Goal: Task Accomplishment & Management: Use online tool/utility

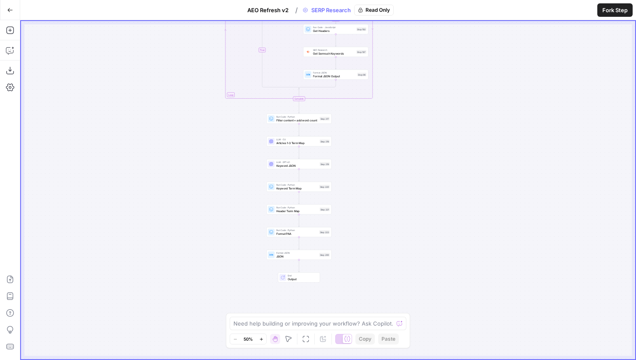
click at [615, 8] on span "Fork Step" at bounding box center [614, 10] width 25 height 8
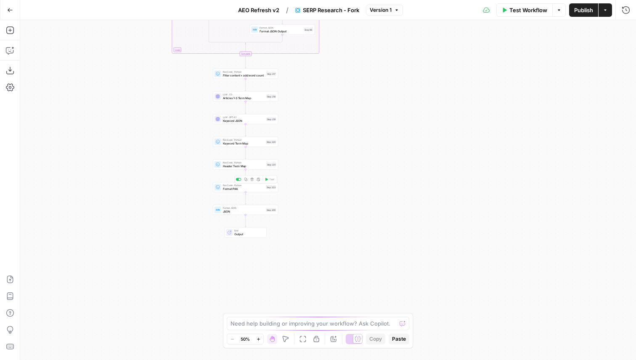
click at [244, 188] on span "Format PAA" at bounding box center [243, 189] width 41 height 4
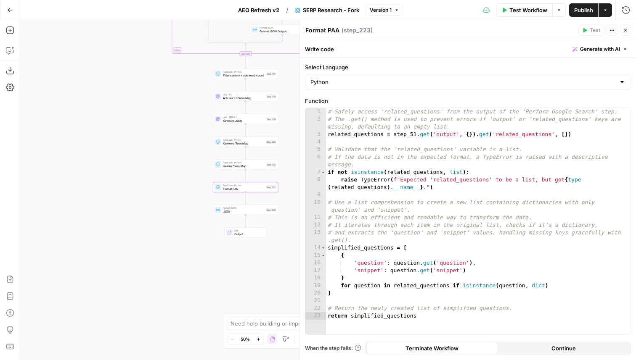
click at [625, 34] on button "Close" at bounding box center [625, 30] width 11 height 11
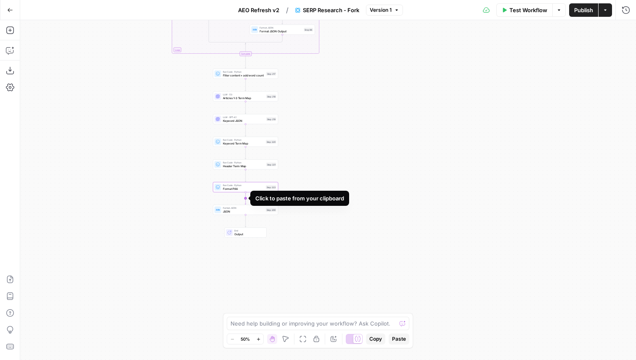
click at [246, 199] on icon "Edge from step_223 to step_200" at bounding box center [245, 199] width 1 height 12
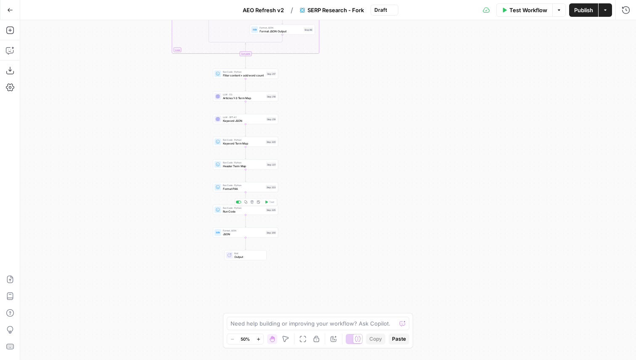
click at [245, 213] on span "Run Code" at bounding box center [243, 211] width 41 height 4
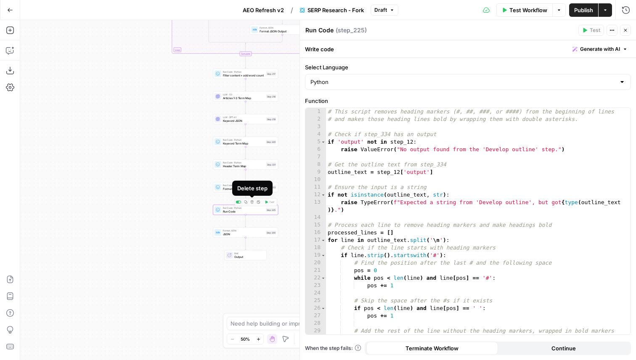
click at [252, 201] on icon "button" at bounding box center [251, 202] width 3 height 3
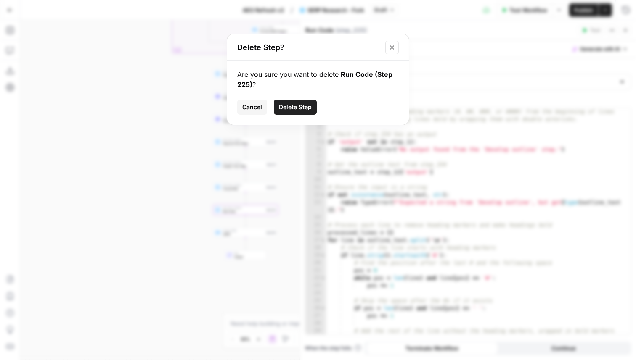
click at [305, 105] on span "Delete Step" at bounding box center [295, 107] width 33 height 8
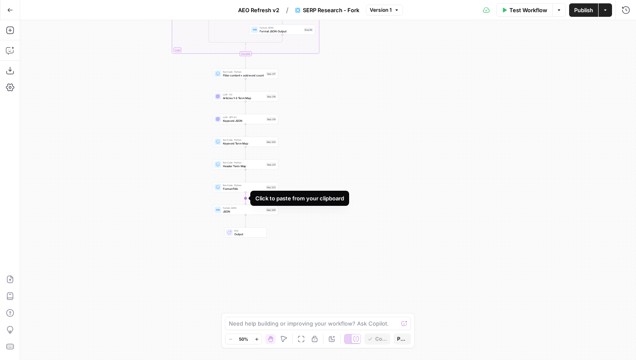
click at [245, 200] on icon "Edge from step_223 to step_200" at bounding box center [245, 199] width 1 height 12
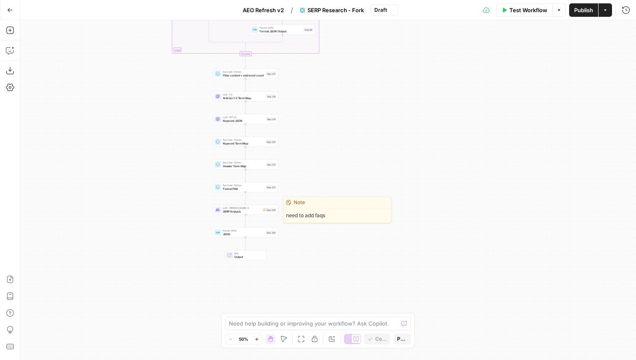
click at [264, 212] on div "Step 226" at bounding box center [269, 210] width 14 height 4
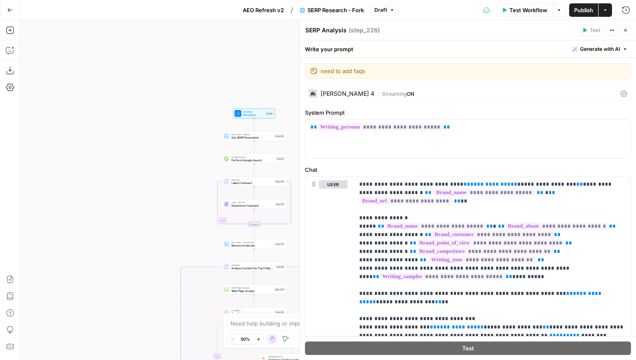
click at [512, 9] on span "Test Workflow" at bounding box center [528, 10] width 38 height 8
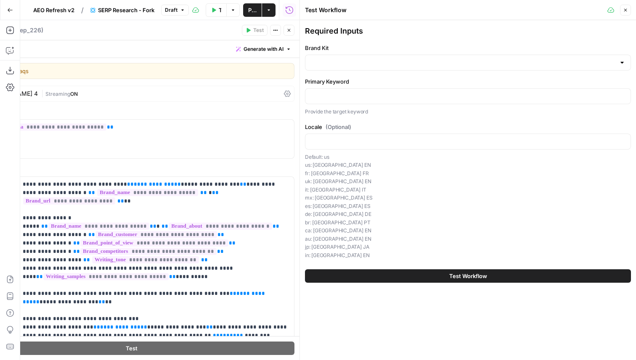
click at [626, 8] on icon "button" at bounding box center [625, 10] width 5 height 5
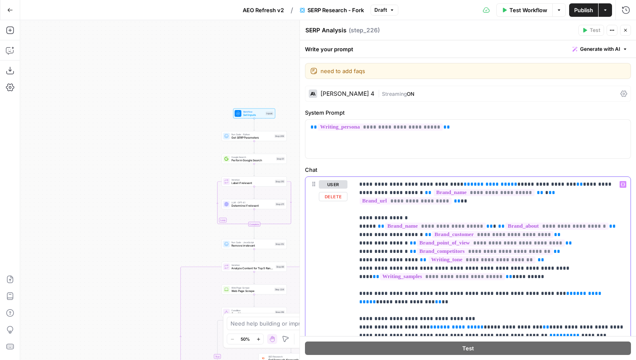
drag, startPoint x: 544, startPoint y: 184, endPoint x: 442, endPoint y: 185, distance: 102.6
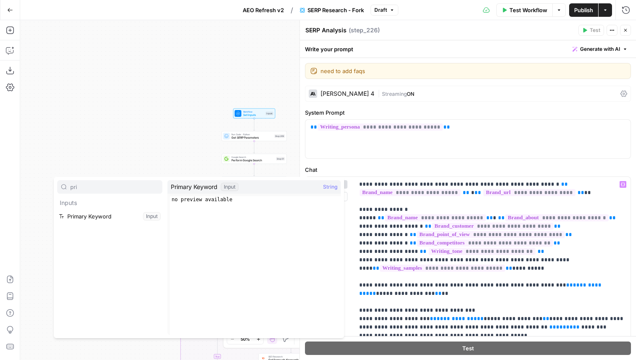
type input "pri"
click at [96, 217] on button "Select variable Primary Keyword" at bounding box center [109, 216] width 105 height 13
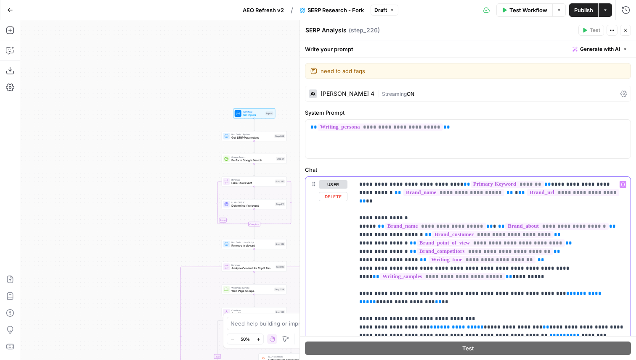
drag, startPoint x: 391, startPoint y: 294, endPoint x: 531, endPoint y: 290, distance: 140.5
click at [435, 299] on span "**" at bounding box center [438, 301] width 7 height 5
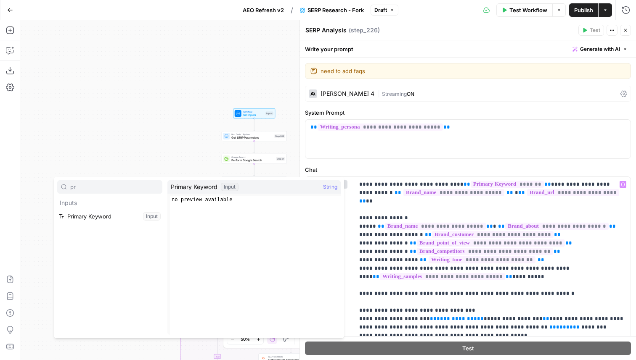
type input "pr"
click at [119, 219] on button "Select variable Primary Keyword" at bounding box center [109, 216] width 105 height 13
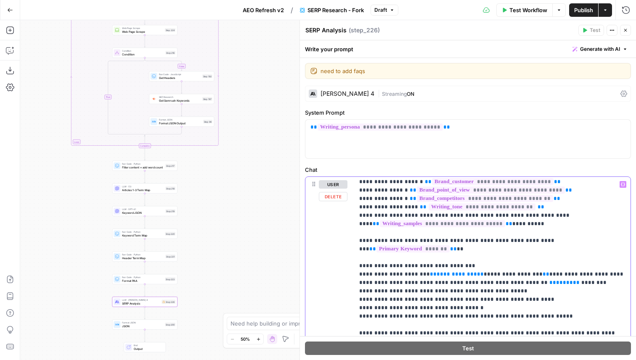
scroll to position [79, 0]
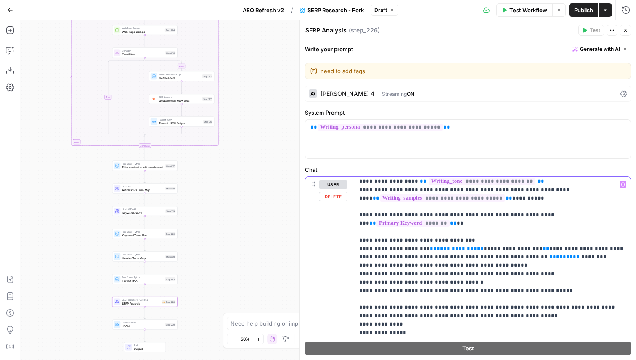
drag, startPoint x: 523, startPoint y: 233, endPoint x: 420, endPoint y: 235, distance: 102.6
drag, startPoint x: 522, startPoint y: 233, endPoint x: 420, endPoint y: 234, distance: 101.7
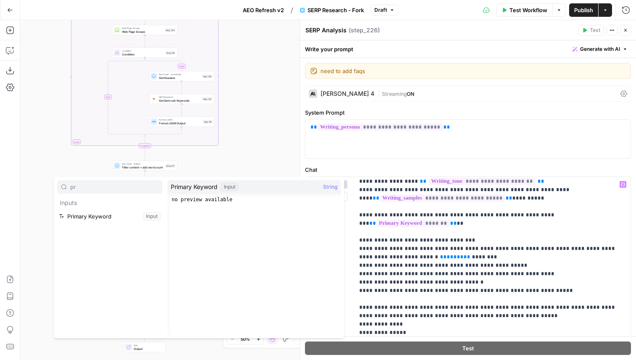
type input "pr"
click at [98, 211] on button "Select variable Primary Keyword" at bounding box center [109, 216] width 105 height 13
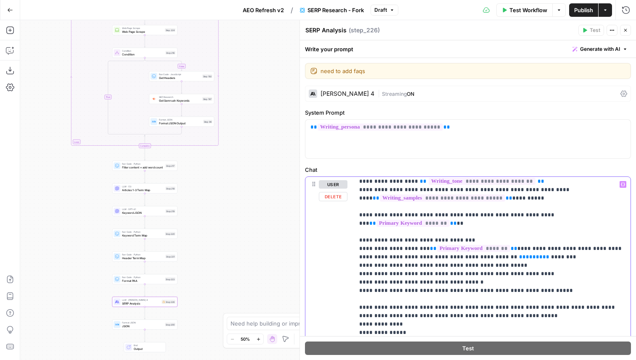
click at [542, 254] on span "**" at bounding box center [545, 256] width 7 height 5
drag, startPoint x: 486, startPoint y: 242, endPoint x: 468, endPoint y: 242, distance: 18.1
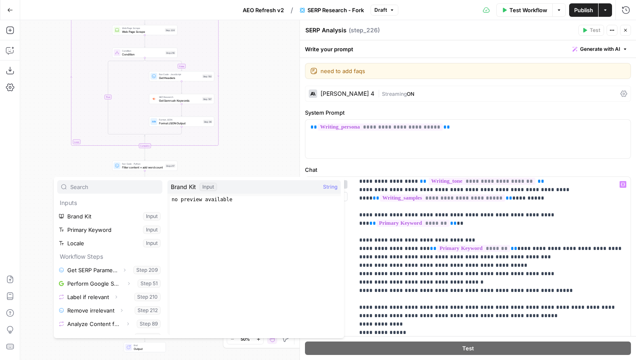
type input "t"
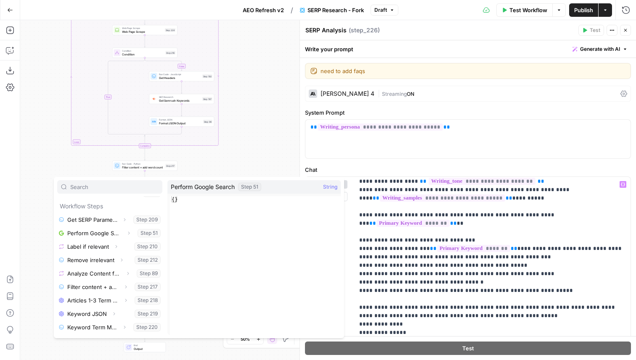
scroll to position [77, 0]
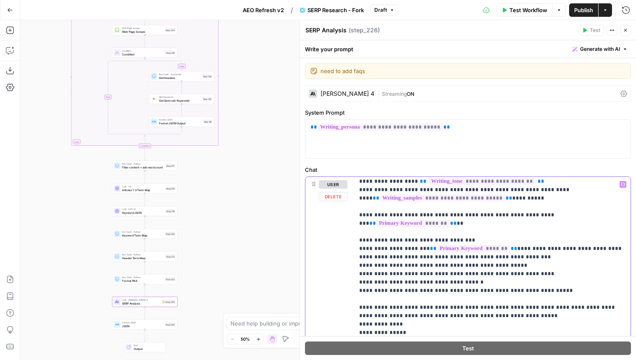
drag, startPoint x: 498, startPoint y: 240, endPoint x: 344, endPoint y: 241, distance: 153.4
click at [344, 241] on div "**********" at bounding box center [467, 358] width 325 height 362
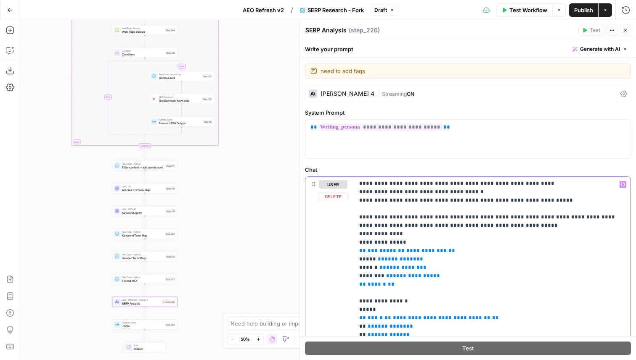
scroll to position [159, 0]
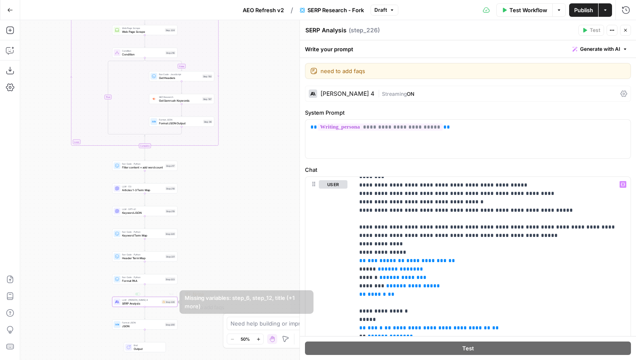
click at [150, 326] on span "JSON" at bounding box center [142, 326] width 41 height 4
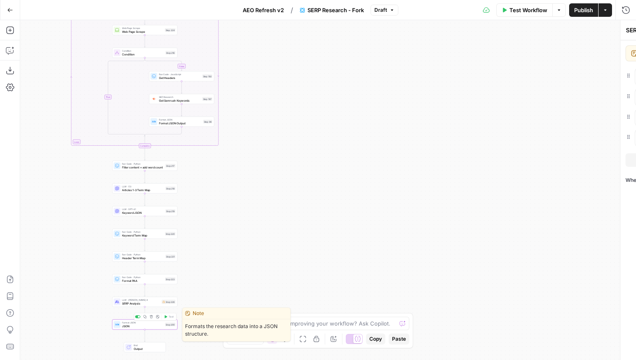
type textarea "JSON"
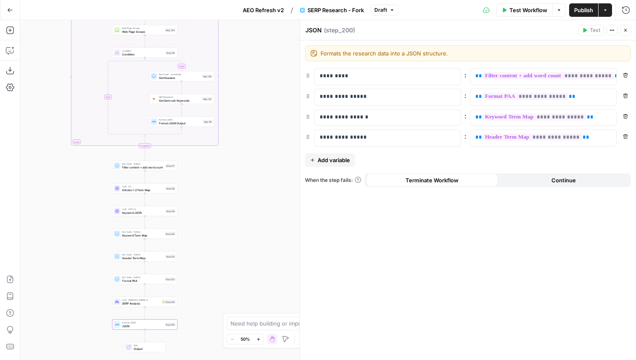
click at [151, 170] on div "Run Code · Python Filter content + add word count Step 217 Copy step Delete ste…" at bounding box center [144, 166] width 65 height 10
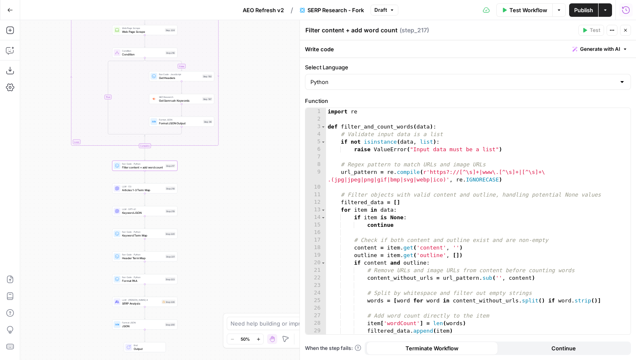
click at [621, 9] on icon "button" at bounding box center [625, 10] width 8 height 8
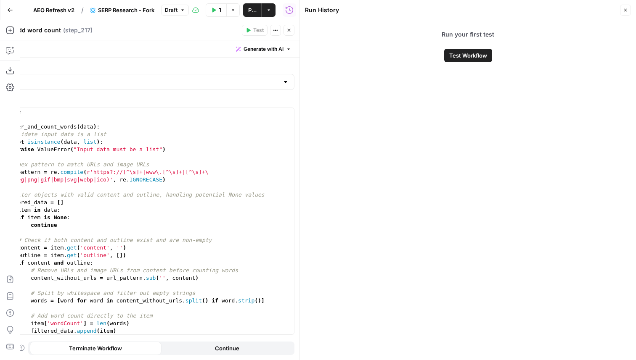
click at [623, 6] on button "Close" at bounding box center [625, 10] width 11 height 11
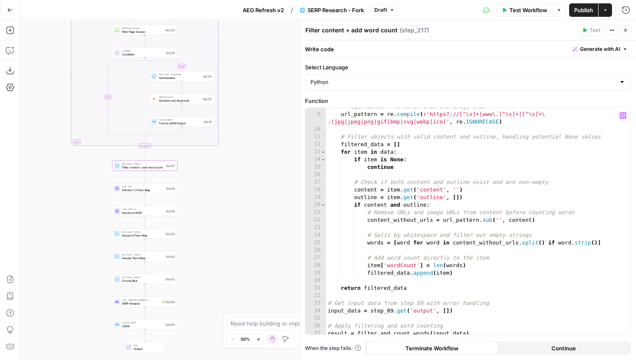
scroll to position [0, 0]
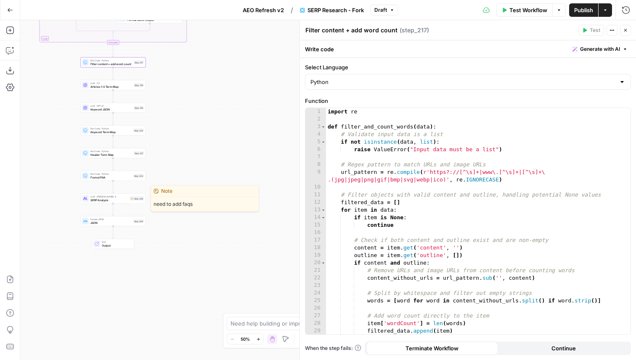
click at [121, 201] on span "SERP Analysis" at bounding box center [109, 200] width 38 height 4
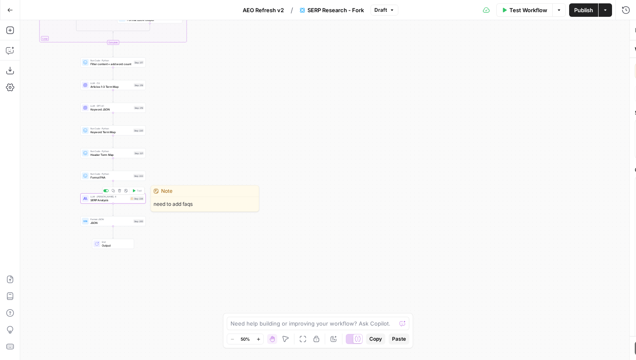
type textarea "SERP Analysis"
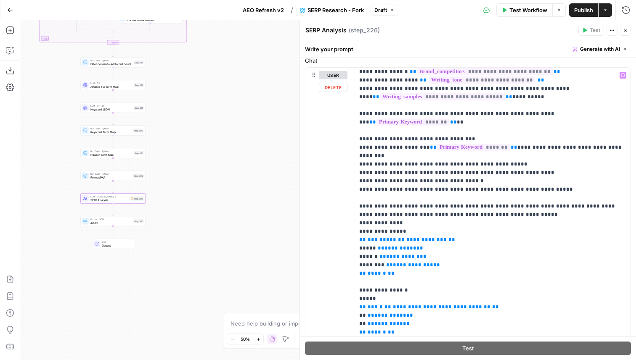
scroll to position [75, 0]
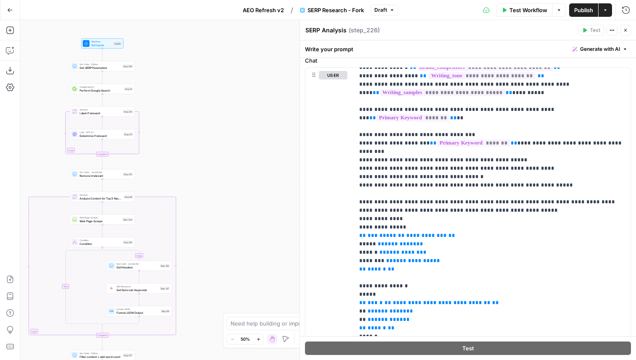
click at [265, 11] on span "AEO Refresh v2" at bounding box center [263, 10] width 41 height 8
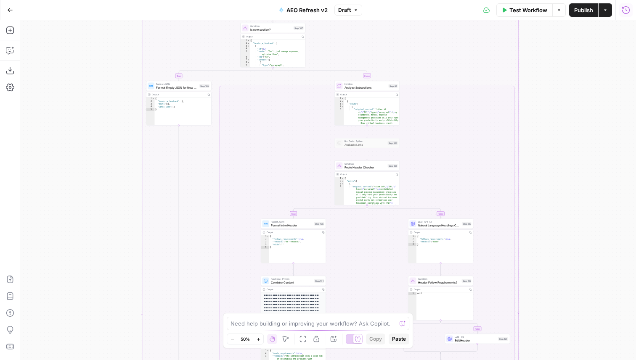
click at [630, 9] on button "Run History" at bounding box center [625, 9] width 13 height 13
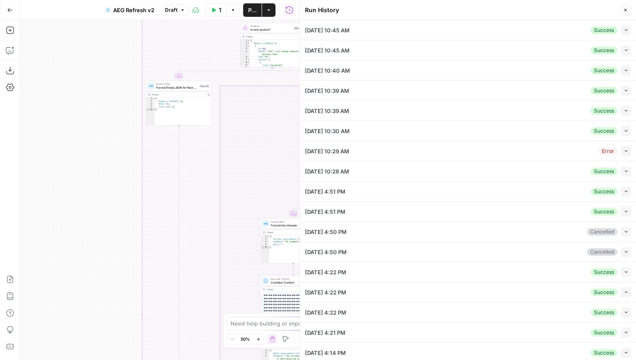
click at [624, 29] on icon "button" at bounding box center [625, 30] width 5 height 5
type textarea "<article> <h1 class="css-a1euhm">What are business expense cards and how do the…"
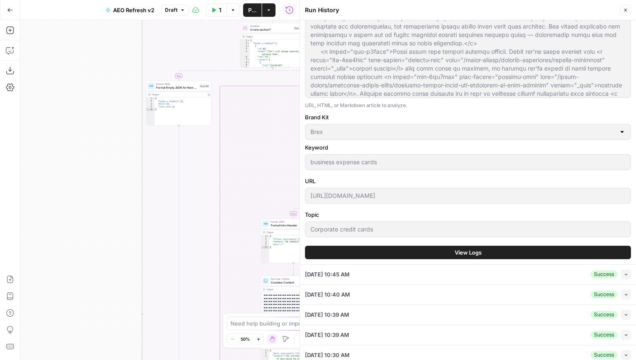
scroll to position [209, 0]
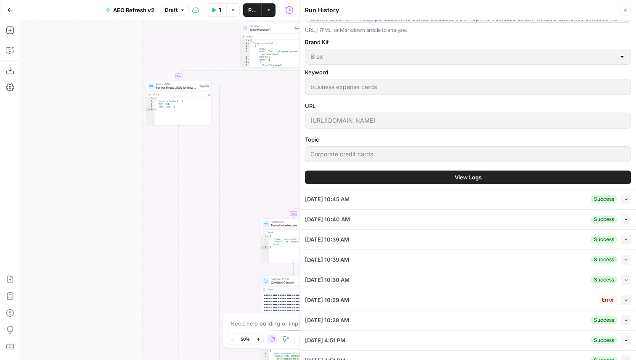
click at [461, 177] on span "View Logs" at bounding box center [467, 177] width 27 height 8
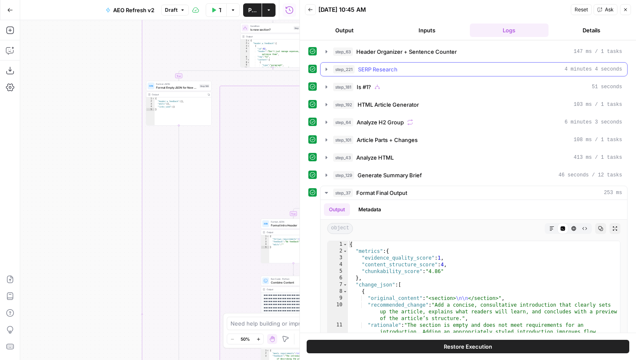
click at [423, 72] on div "step_221 SERP Research 4 minutes 4 seconds" at bounding box center [477, 69] width 289 height 8
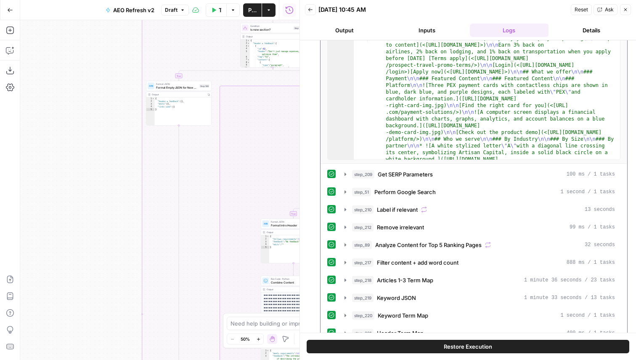
scroll to position [124, 0]
click at [422, 266] on span "Filter content + add word count" at bounding box center [418, 262] width 82 height 8
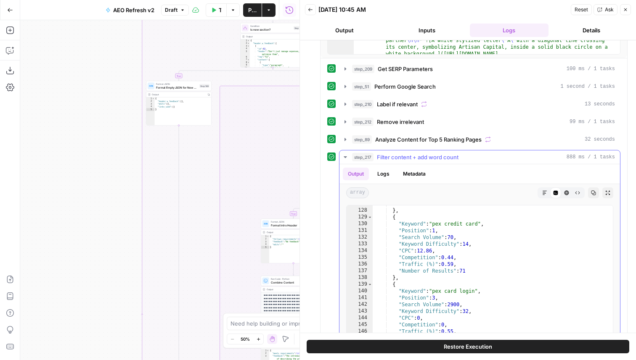
scroll to position [435, 0]
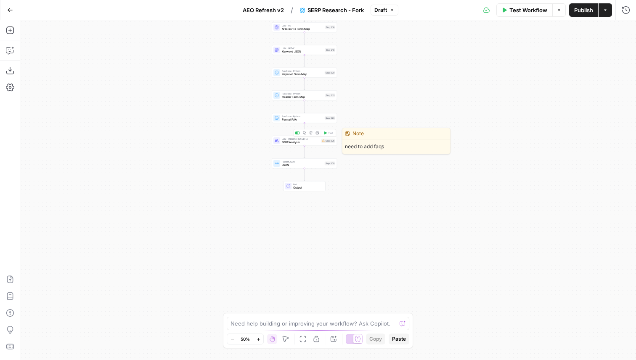
click at [308, 143] on span "SERP Analysis" at bounding box center [301, 142] width 38 height 4
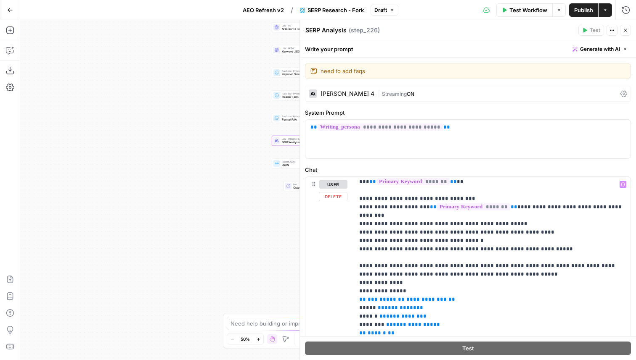
scroll to position [124, 0]
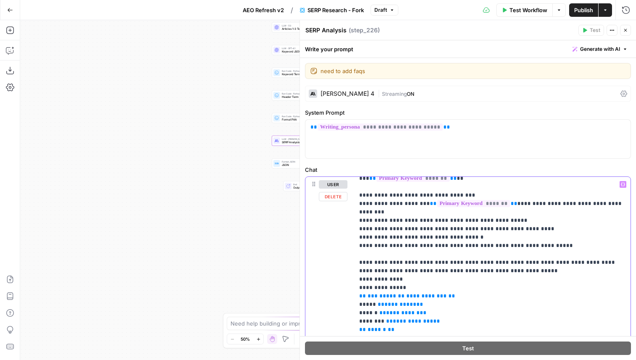
click at [417, 293] on span "**********" at bounding box center [426, 295] width 40 height 5
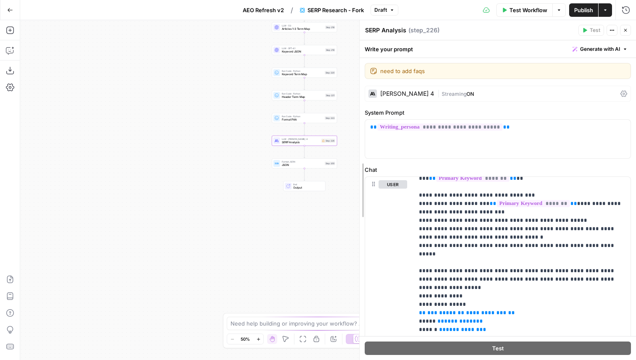
drag, startPoint x: 300, startPoint y: 133, endPoint x: 360, endPoint y: 140, distance: 60.9
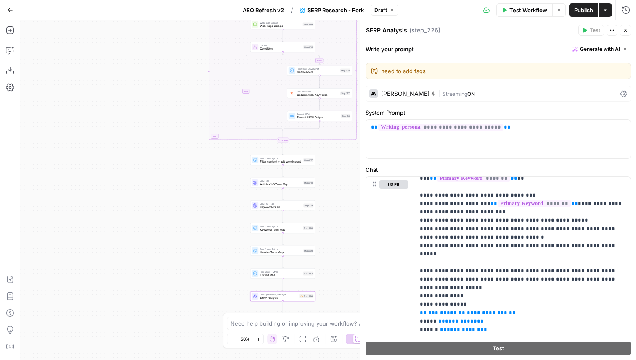
drag, startPoint x: 216, startPoint y: 125, endPoint x: 125, endPoint y: 214, distance: 126.6
click at [126, 214] on div "false true Workflow Set Inputs Inputs Run Code · Python Get SERP Parameters Ste…" at bounding box center [327, 190] width 615 height 340
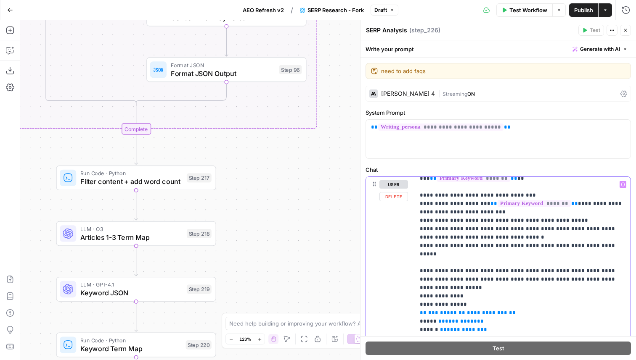
click at [476, 310] on span "**********" at bounding box center [487, 312] width 40 height 5
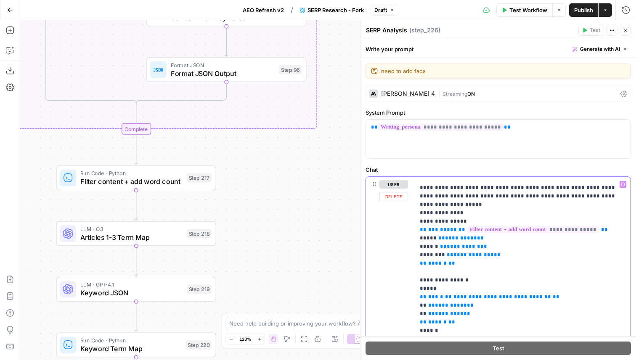
scroll to position [235, 0]
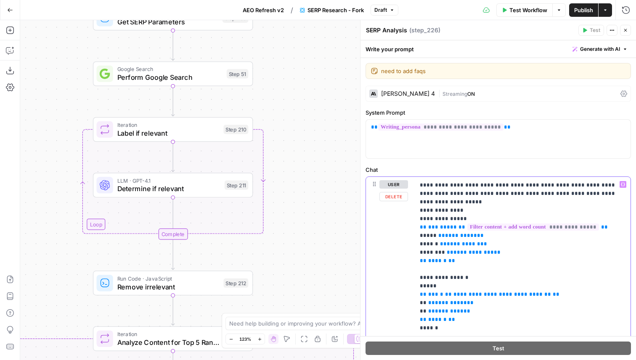
click at [465, 292] on span "**********" at bounding box center [502, 294] width 98 height 5
click at [484, 291] on span "**********" at bounding box center [528, 294] width 148 height 7
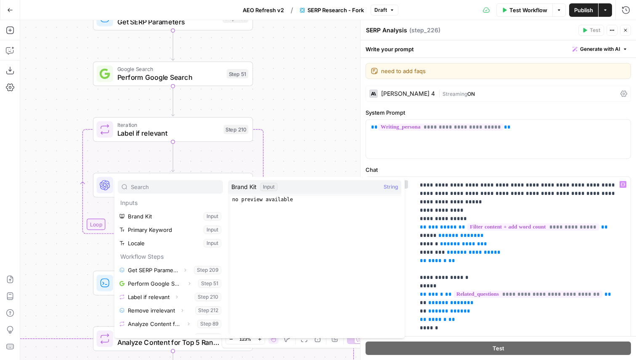
click at [339, 140] on div "false true Workflow Set Inputs Inputs Run Code · Python Get SERP Parameters Ste…" at bounding box center [327, 190] width 615 height 340
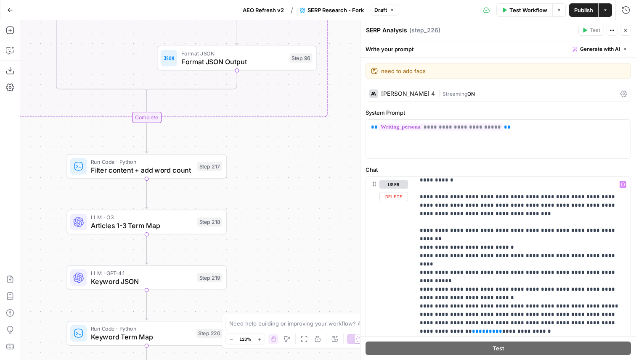
scroll to position [434, 0]
click at [515, 9] on span "Test Workflow" at bounding box center [528, 10] width 38 height 8
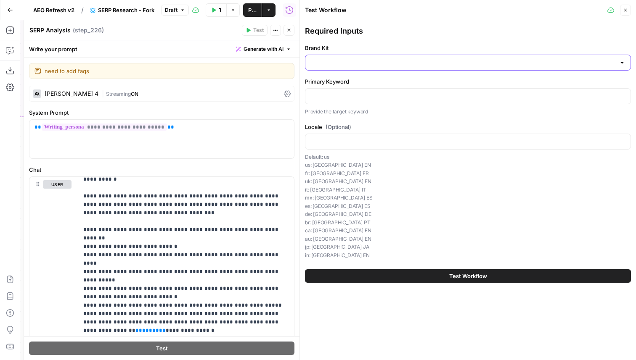
click at [366, 63] on input "Brand Kit" at bounding box center [462, 62] width 305 height 8
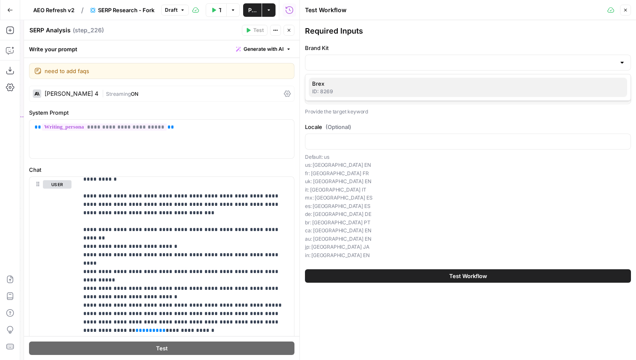
click at [355, 83] on span "Brex" at bounding box center [466, 83] width 308 height 8
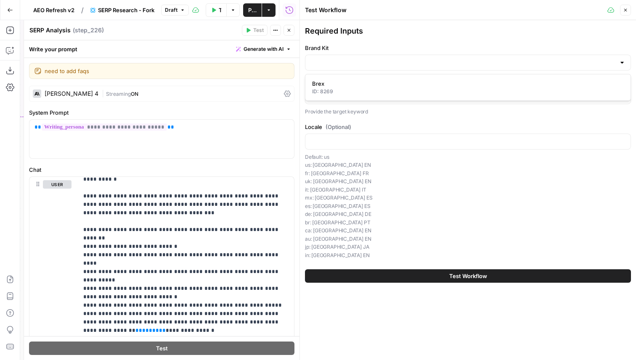
type input "Brex"
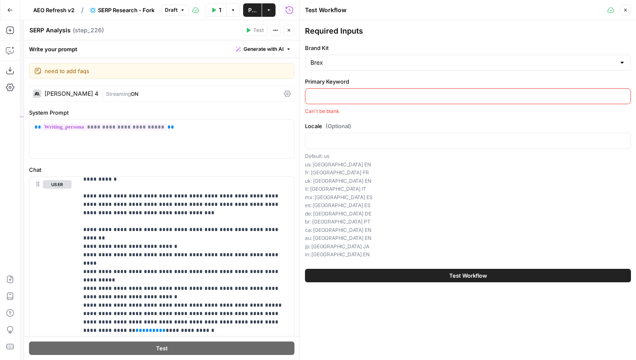
click at [354, 95] on input "Primary Keyword" at bounding box center [467, 96] width 315 height 8
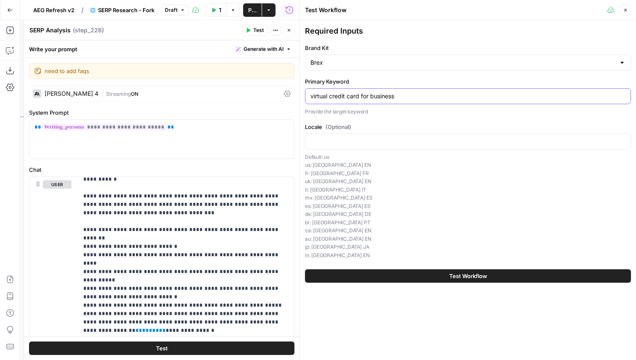
type input "virtual credit card for business"
click at [389, 146] on div at bounding box center [468, 142] width 326 height 16
type input "us"
click at [388, 285] on div "Test Workflow" at bounding box center [468, 276] width 326 height 24
click at [375, 276] on button "Test Workflow" at bounding box center [468, 275] width 326 height 13
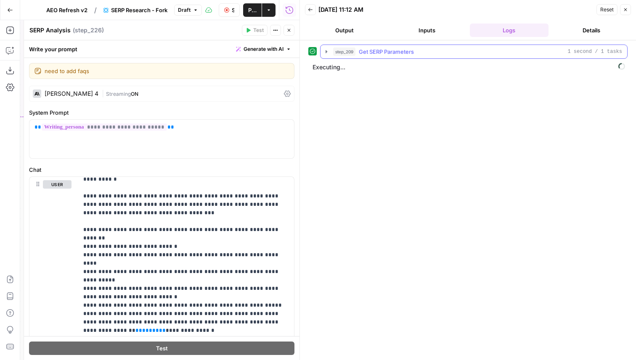
click at [396, 50] on span "Get SERP Parameters" at bounding box center [386, 52] width 55 height 8
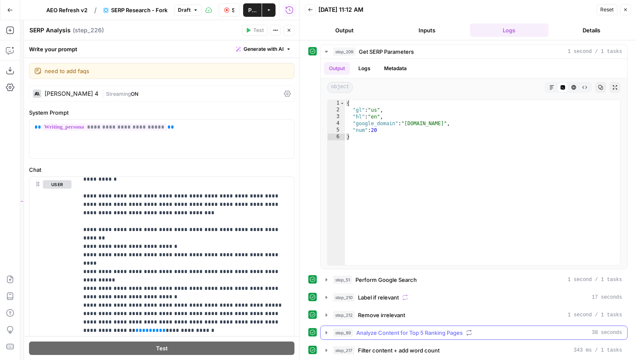
scroll to position [17, 0]
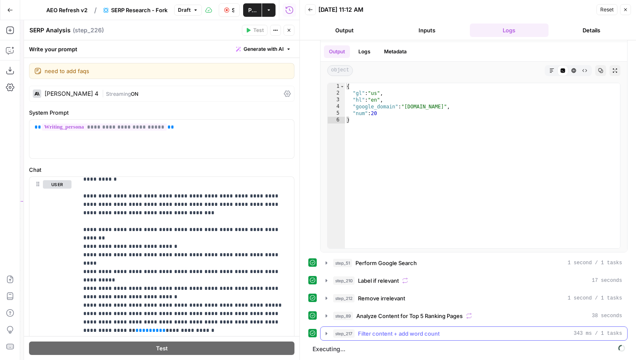
click at [419, 331] on span "Filter content + add word count" at bounding box center [399, 334] width 82 height 8
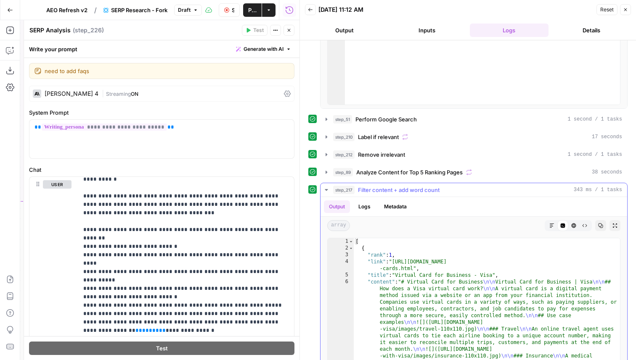
scroll to position [0, 0]
click at [422, 185] on button "step_217 Filter content + add word count 343 ms / 1 tasks" at bounding box center [473, 189] width 306 height 13
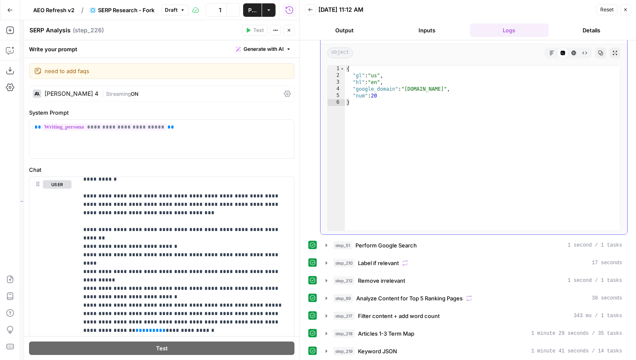
scroll to position [161, 0]
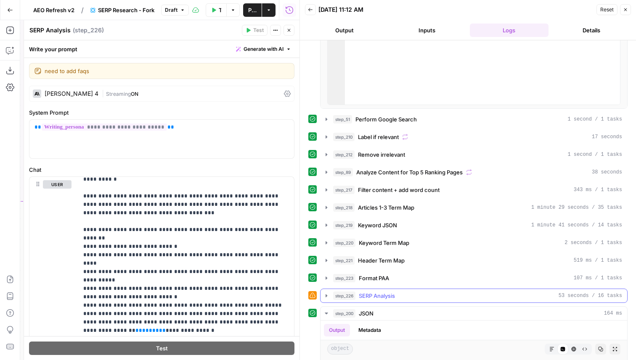
click at [387, 294] on span "SERP Analysis" at bounding box center [377, 296] width 36 height 8
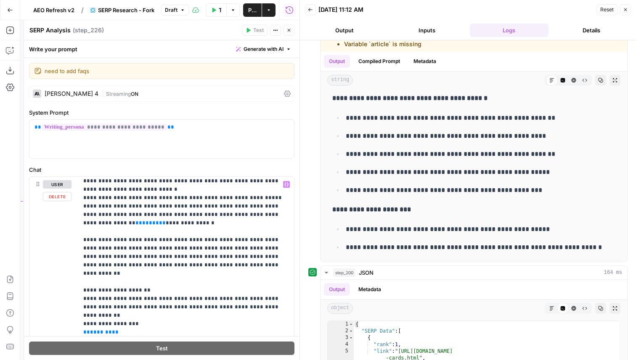
scroll to position [543, 0]
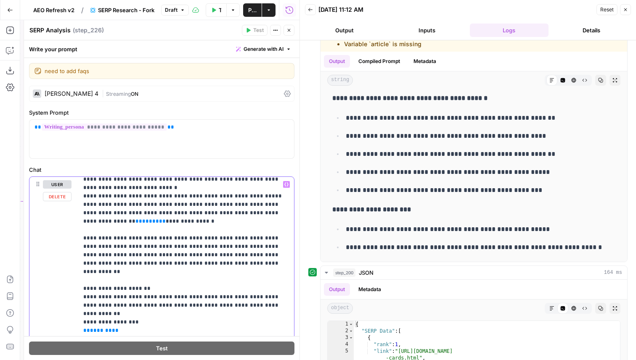
drag, startPoint x: 109, startPoint y: 256, endPoint x: 81, endPoint y: 256, distance: 28.2
click at [81, 256] on div "**********" at bounding box center [186, 348] width 216 height 343
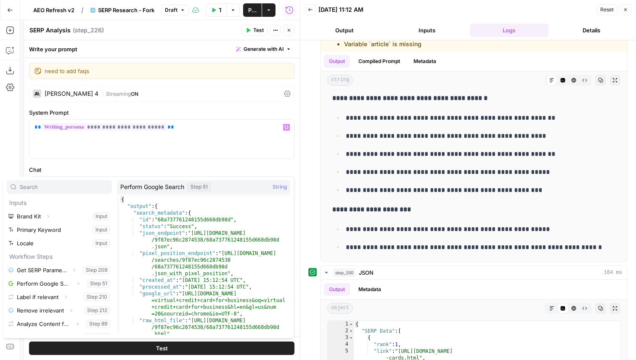
click at [200, 167] on label "Chat" at bounding box center [161, 170] width 265 height 8
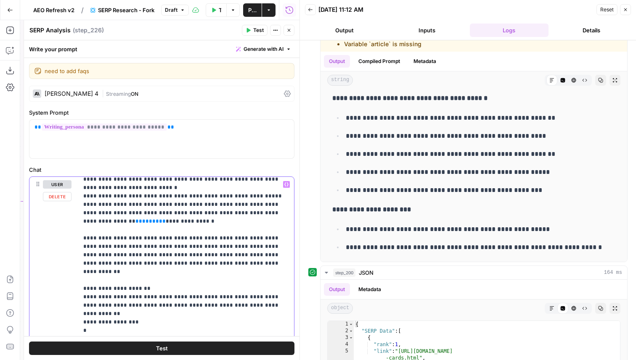
click at [109, 256] on p "**********" at bounding box center [186, 116] width 206 height 958
click at [288, 32] on icon "button" at bounding box center [288, 30] width 5 height 5
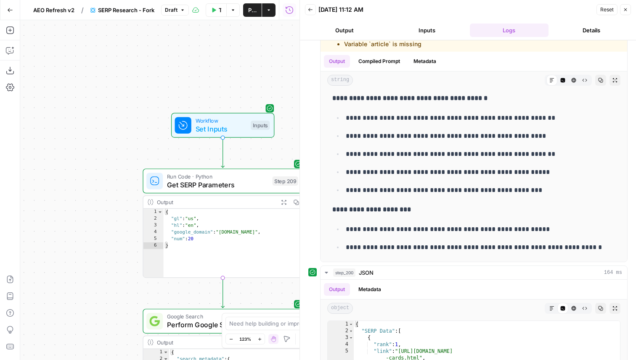
click at [66, 11] on span "AEO Refresh v2" at bounding box center [53, 10] width 41 height 8
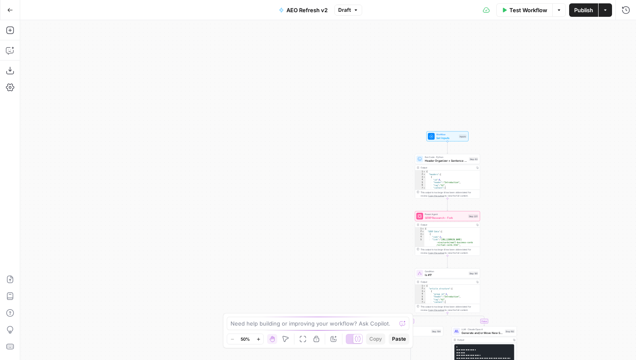
click at [445, 134] on span "Workflow" at bounding box center [446, 134] width 21 height 3
click at [428, 135] on div at bounding box center [431, 136] width 7 height 7
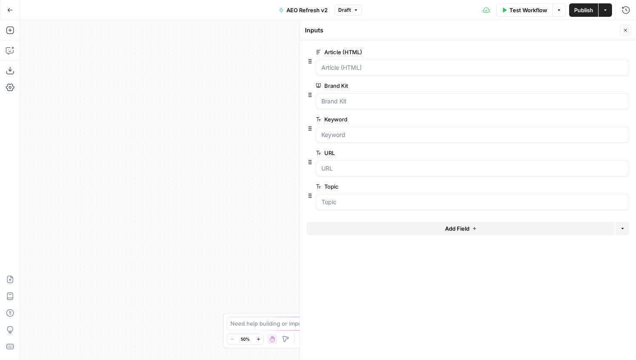
click at [625, 28] on icon "button" at bounding box center [625, 30] width 5 height 5
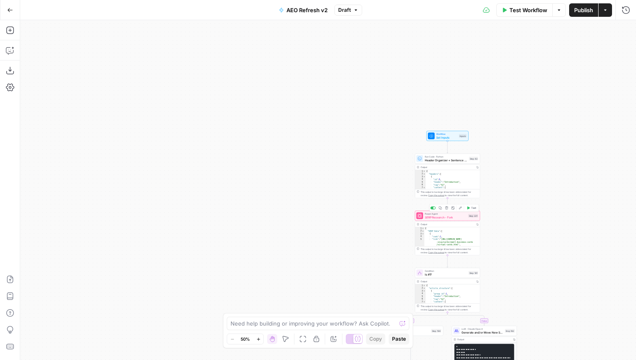
click at [436, 214] on span "Power Agent" at bounding box center [446, 213] width 42 height 3
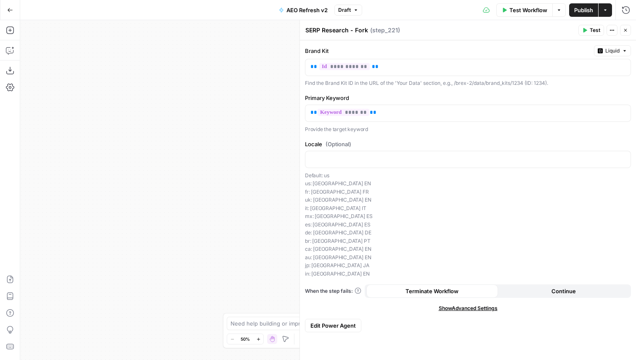
click at [624, 26] on button "Close" at bounding box center [625, 30] width 11 height 11
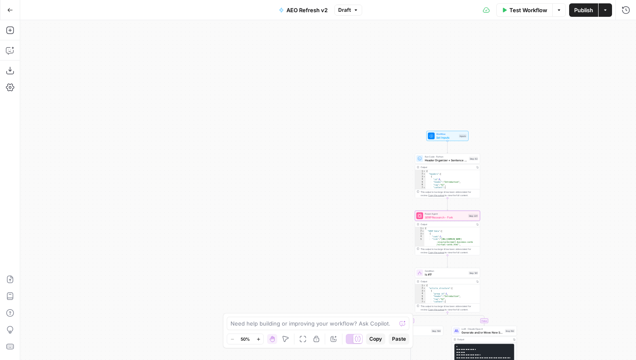
click at [430, 217] on span "SERP Research - Fork" at bounding box center [446, 217] width 42 height 4
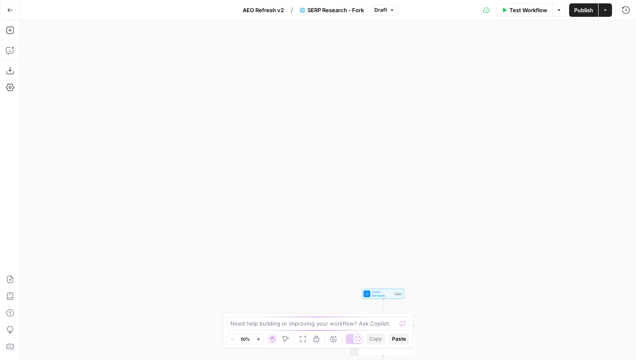
click at [380, 300] on div "true false Workflow Set Inputs Inputs Test Step Run Code · Python Get SERP Para…" at bounding box center [327, 190] width 615 height 340
click at [367, 293] on icon at bounding box center [366, 294] width 3 height 3
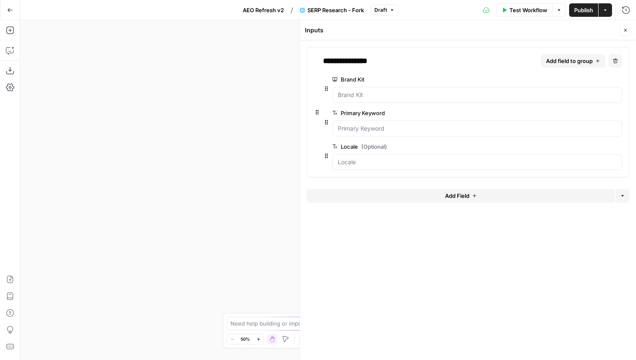
click at [564, 60] on span "Add field to group" at bounding box center [569, 61] width 47 height 8
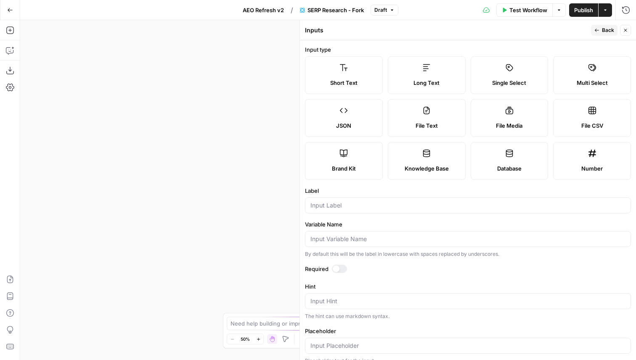
click at [430, 83] on span "Long Text" at bounding box center [426, 83] width 26 height 8
click at [359, 211] on div at bounding box center [468, 206] width 326 height 16
type input "A"
type input "a"
type input "Article"
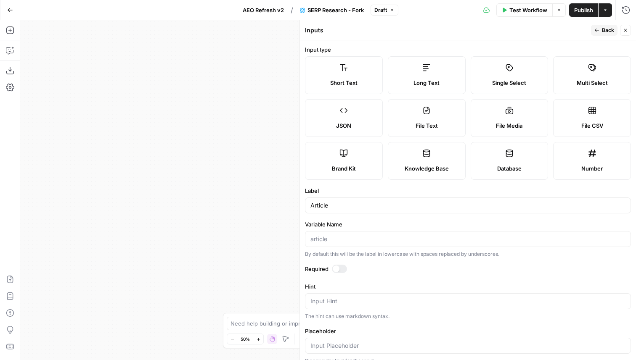
click at [341, 273] on div "Required" at bounding box center [468, 270] width 326 height 11
click at [339, 267] on div at bounding box center [339, 269] width 15 height 8
click at [600, 28] on button "Back" at bounding box center [604, 30] width 26 height 11
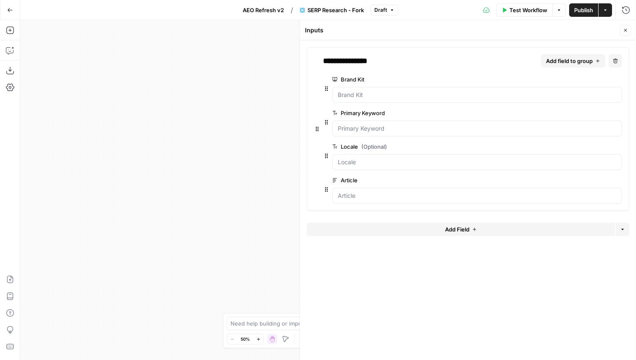
click at [590, 180] on span "edit field" at bounding box center [590, 180] width 18 height 7
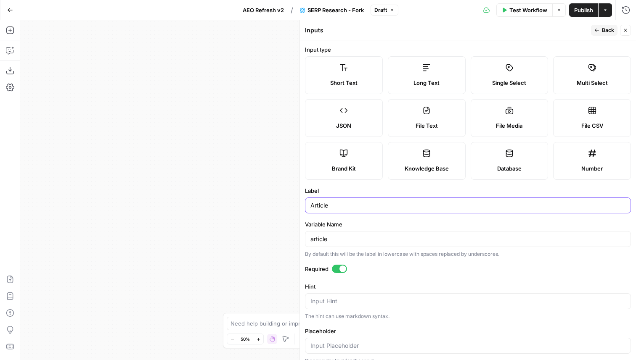
click at [361, 207] on input "Article" at bounding box center [467, 205] width 315 height 8
type input "Article (HTML)"
click at [610, 27] on span "Back" at bounding box center [608, 30] width 12 height 8
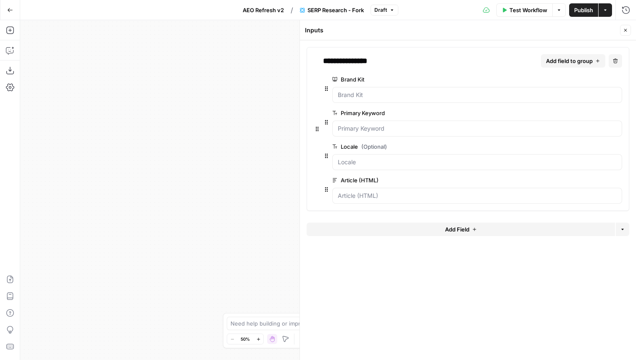
click at [628, 33] on button "Close" at bounding box center [625, 30] width 11 height 11
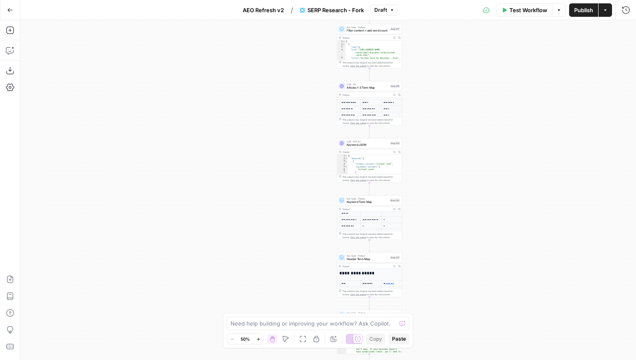
scroll to position [166, 0]
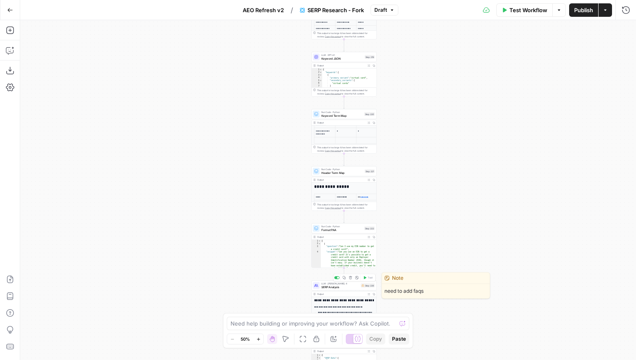
click at [362, 287] on div "Step 226" at bounding box center [368, 286] width 14 height 4
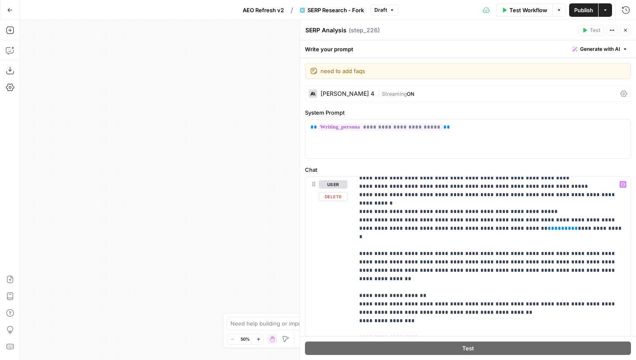
scroll to position [496, 0]
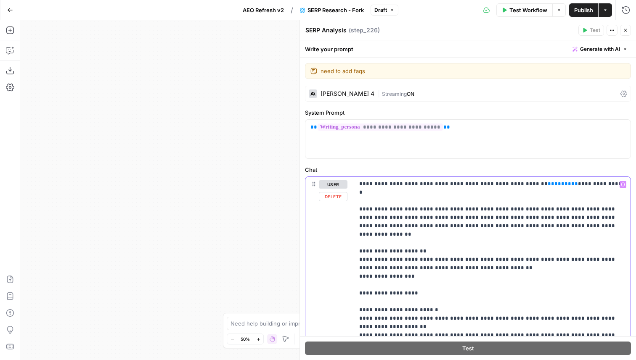
click at [397, 223] on p "**********" at bounding box center [492, 100] width 266 height 832
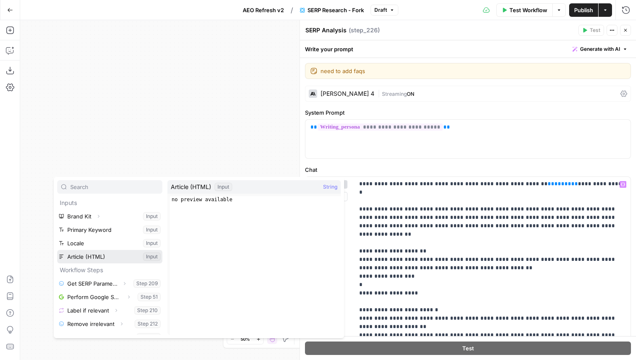
click at [86, 257] on button "Select variable Article (HTML)" at bounding box center [109, 256] width 105 height 13
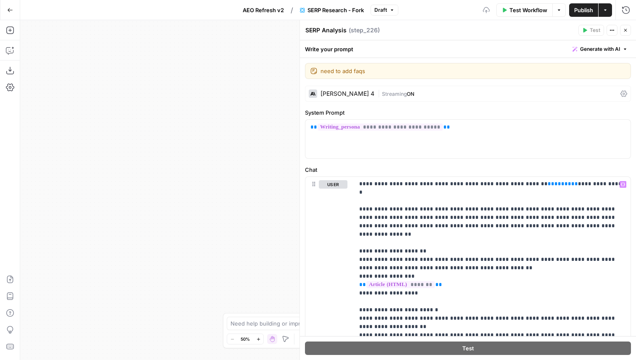
click at [521, 5] on button "Test Workflow" at bounding box center [524, 9] width 56 height 13
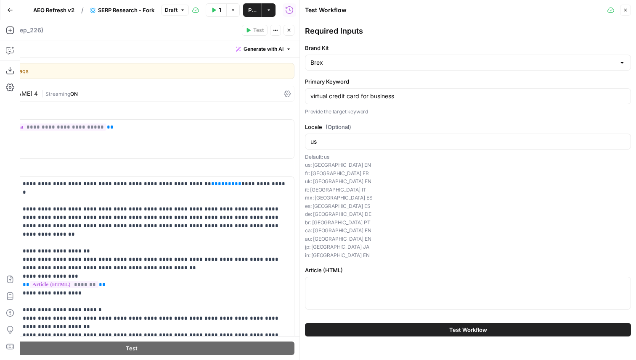
click at [346, 295] on div at bounding box center [468, 293] width 326 height 33
paste textarea "<article> <h1>Virtual business credit cards for corporate spending</h1> <h2 id=…"
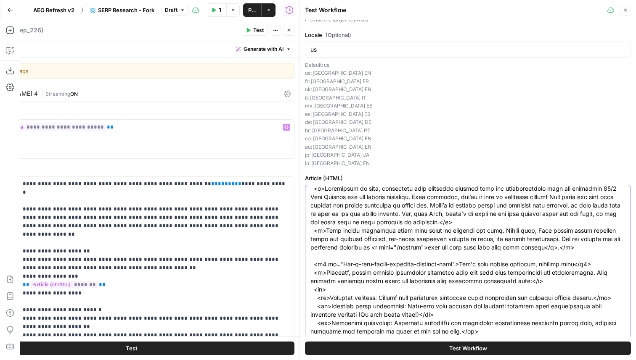
type textarea "<article> <h1>Virtual business credit cards for corporate spending</h1> <h2 id=…"
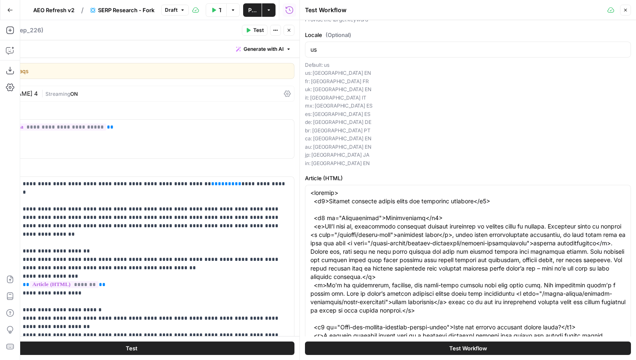
click at [251, 32] on button "Test" at bounding box center [255, 30] width 26 height 11
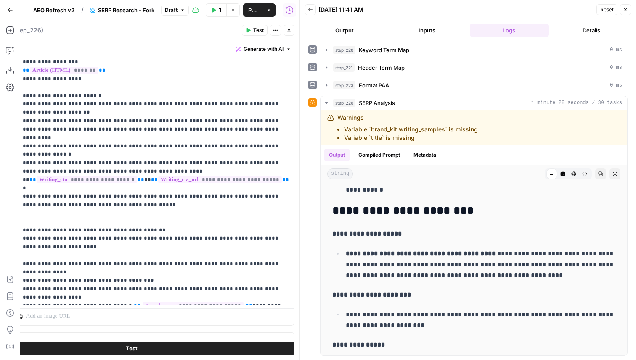
scroll to position [228, 0]
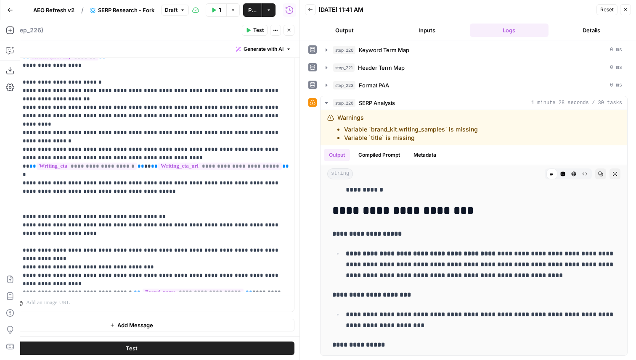
click at [290, 29] on icon "button" at bounding box center [288, 30] width 5 height 5
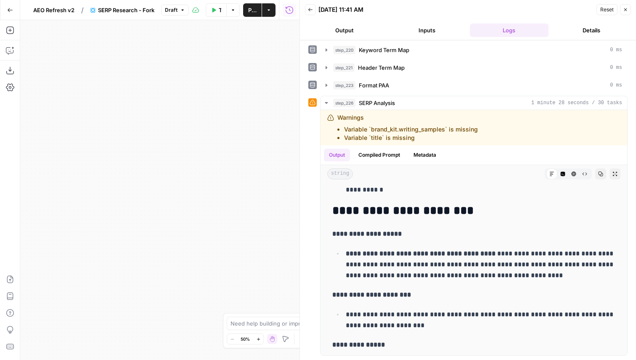
click at [303, 341] on icon "button" at bounding box center [302, 339] width 7 height 7
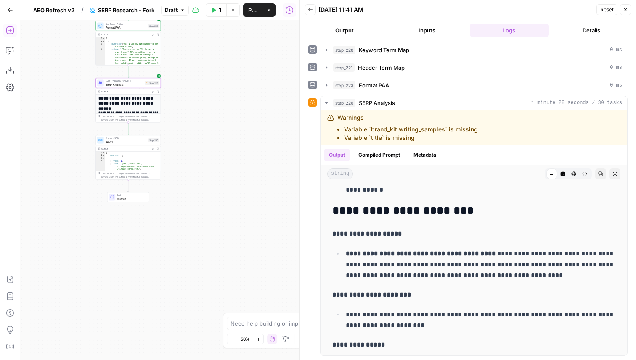
click at [15, 30] on button "Add Steps" at bounding box center [9, 30] width 13 height 13
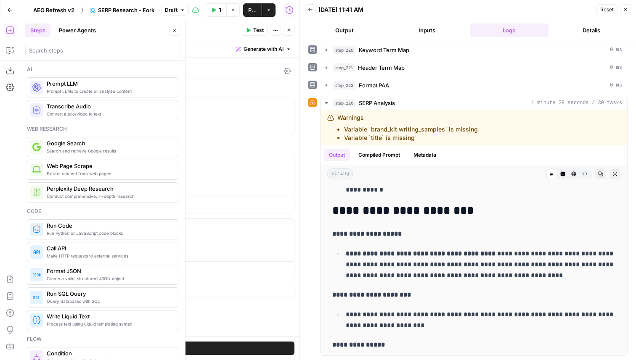
click at [32, 69] on span "Text" at bounding box center [35, 71] width 11 height 6
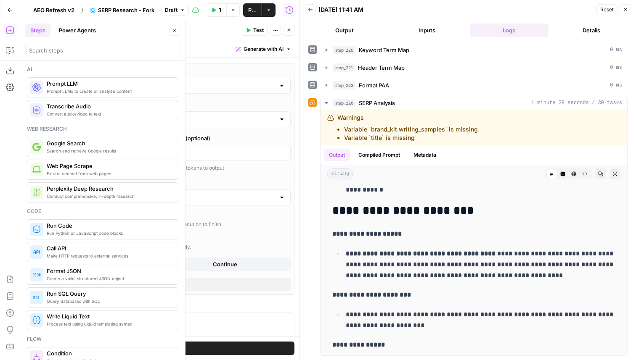
drag, startPoint x: 111, startPoint y: 41, endPoint x: 242, endPoint y: 40, distance: 131.2
click at [242, 40] on div "Prompt LLM Prompt LLM ( step_227 ) Test Actions Close Write your prompt Generat…" at bounding box center [131, 190] width 336 height 340
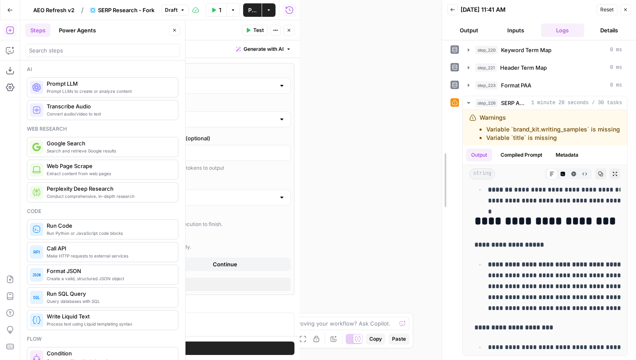
scroll to position [2967, 0]
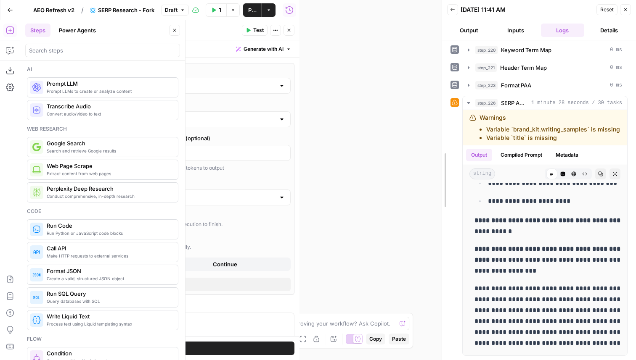
drag, startPoint x: 300, startPoint y: 72, endPoint x: 500, endPoint y: 59, distance: 200.5
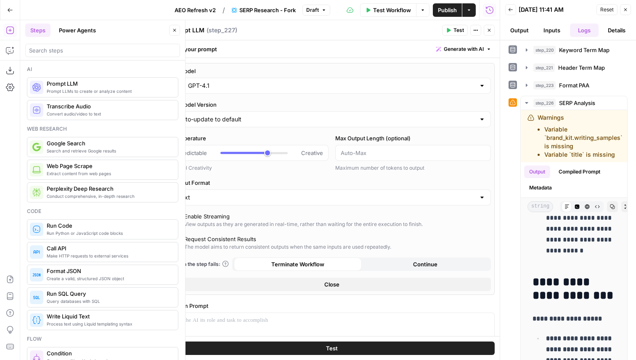
click at [220, 84] on input "GPT-4.1" at bounding box center [331, 86] width 287 height 8
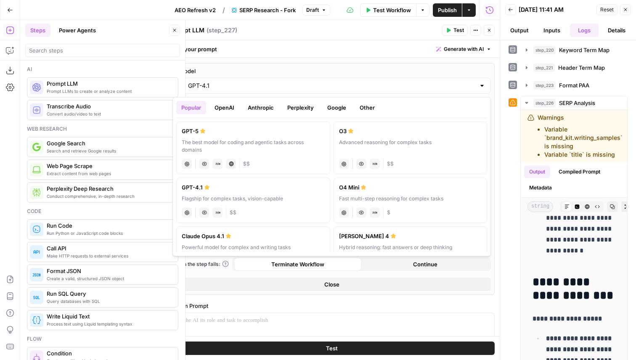
click at [277, 144] on div "The best model for coding and agentic tasks across domains" at bounding box center [253, 146] width 143 height 15
type input "GPT-5"
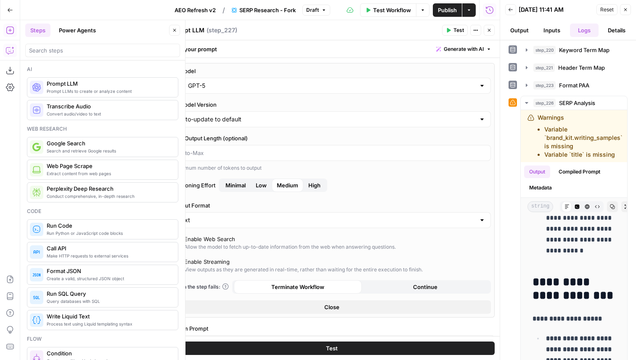
click at [11, 52] on icon "button" at bounding box center [10, 50] width 8 height 8
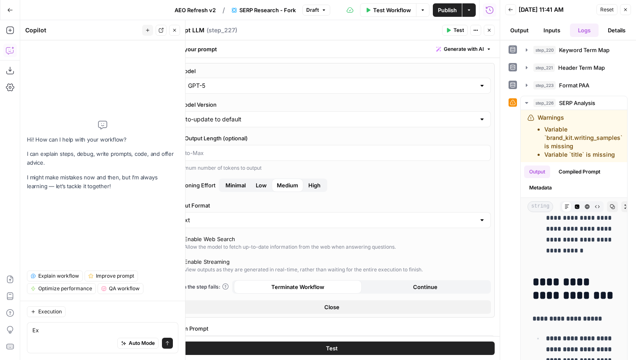
type textarea "E"
click at [191, 32] on textarea "Prompt LLM" at bounding box center [186, 30] width 35 height 8
type textarea "Extract Content Gap Analysis"
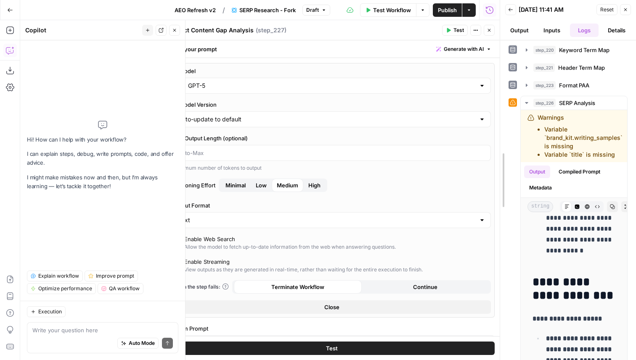
scroll to position [3010, 0]
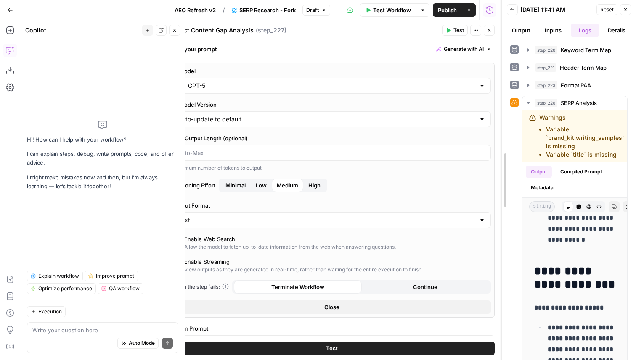
drag, startPoint x: 502, startPoint y: 52, endPoint x: 630, endPoint y: 48, distance: 127.8
click at [495, 26] on button "Close" at bounding box center [490, 30] width 11 height 11
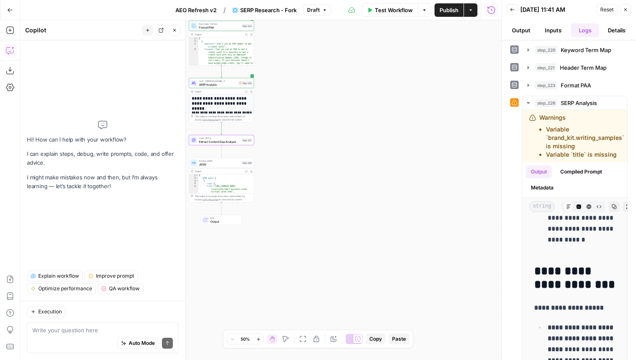
click at [236, 82] on span "SERP Analysis" at bounding box center [218, 84] width 38 height 4
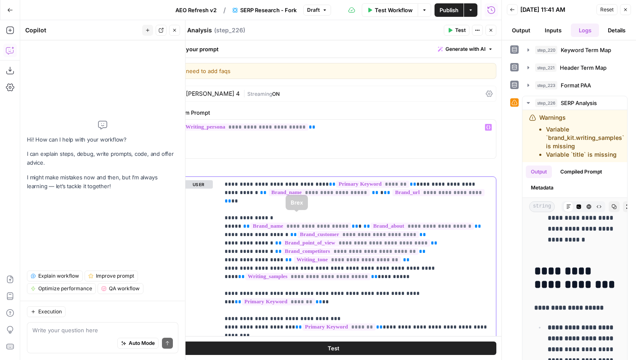
click at [489, 32] on icon "button" at bounding box center [490, 30] width 5 height 5
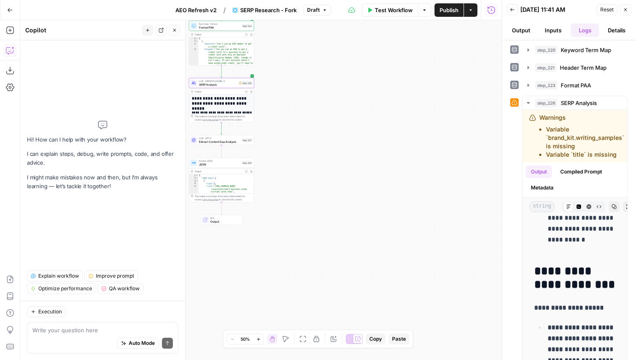
click at [229, 142] on span "Extract Content Gap Analysis" at bounding box center [219, 142] width 41 height 4
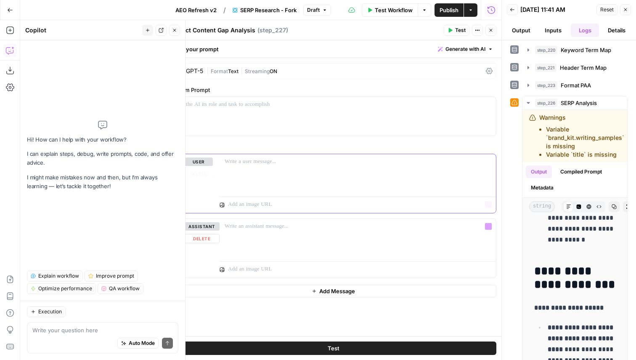
click at [275, 187] on div at bounding box center [357, 173] width 276 height 39
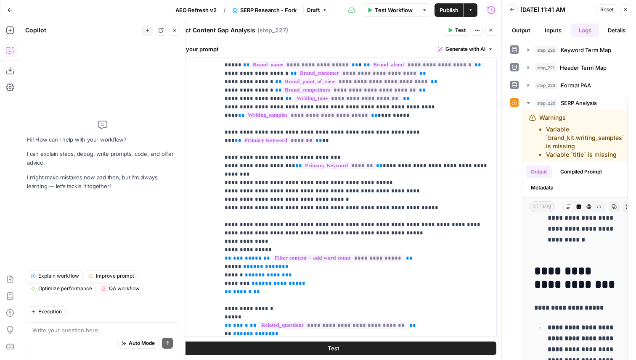
scroll to position [270, 0]
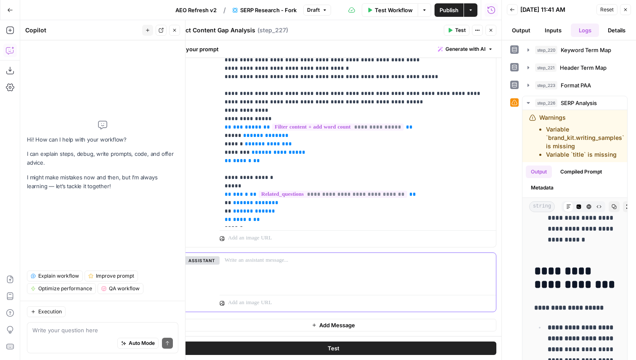
click at [284, 280] on div at bounding box center [357, 272] width 276 height 39
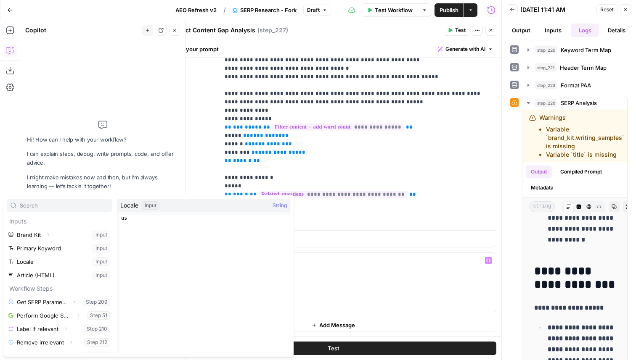
scroll to position [103, 0]
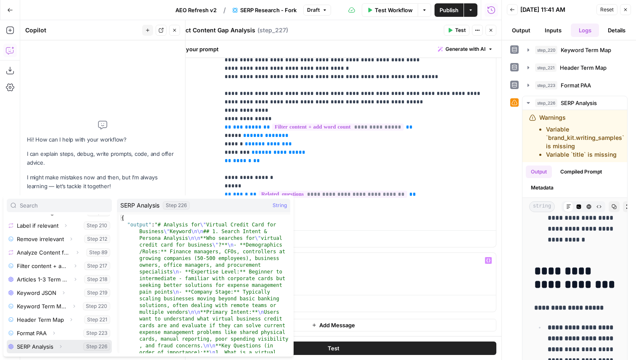
click at [63, 347] on span "Expand" at bounding box center [63, 347] width 0 height 0
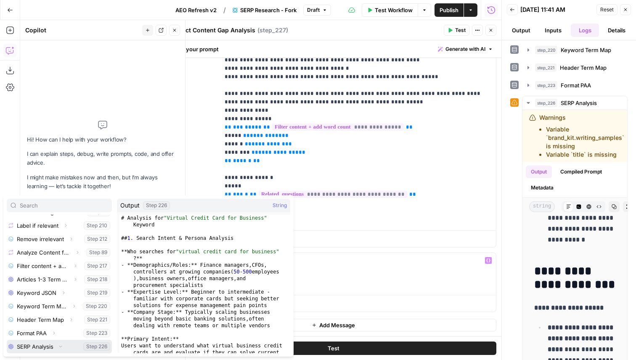
scroll to position [117, 0]
click at [50, 347] on button "Select variable Output" at bounding box center [63, 346] width 97 height 13
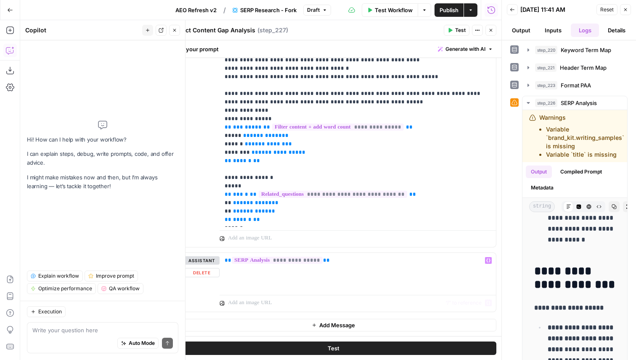
click at [312, 325] on icon "button" at bounding box center [313, 325] width 3 height 3
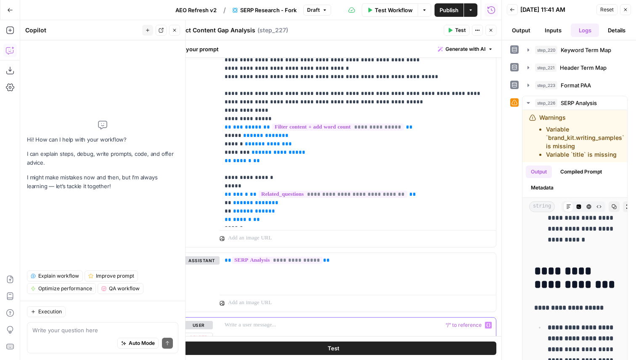
click at [296, 322] on p at bounding box center [357, 325] width 266 height 8
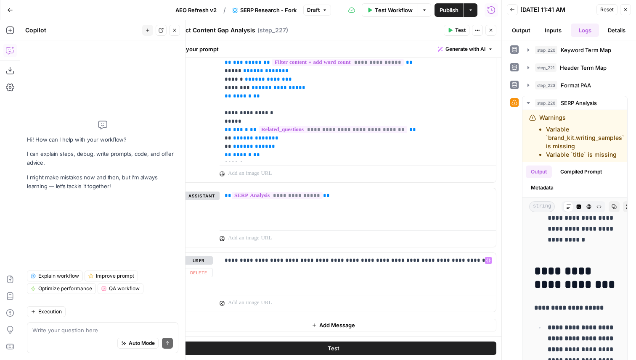
click at [342, 344] on button "Test" at bounding box center [333, 348] width 326 height 13
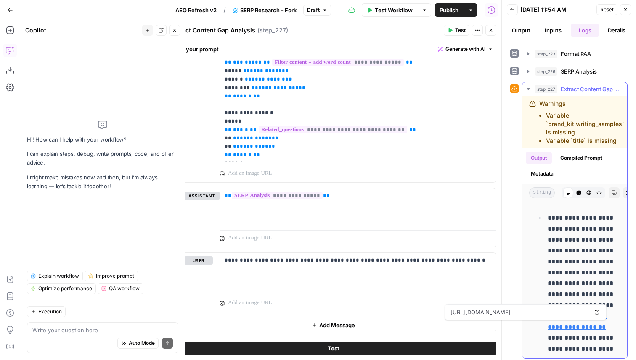
scroll to position [1334, 0]
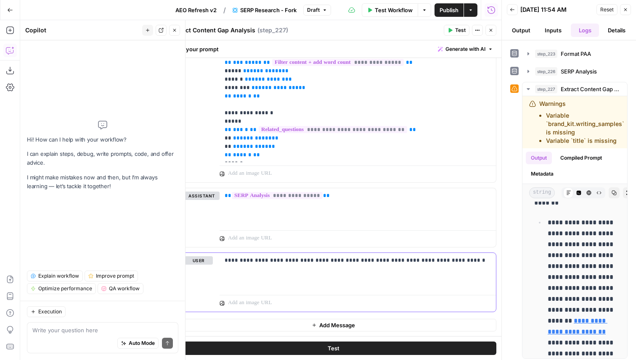
click at [443, 260] on p "**********" at bounding box center [357, 260] width 266 height 8
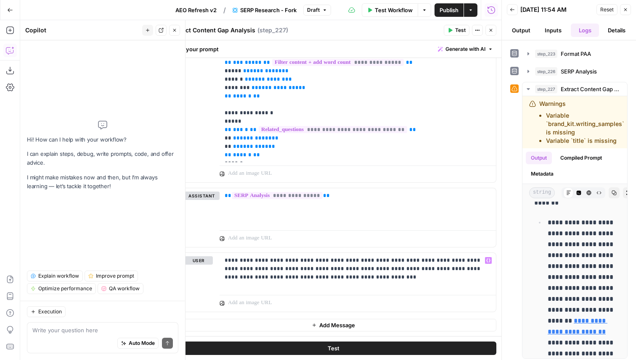
click at [366, 348] on button "Test" at bounding box center [333, 348] width 326 height 13
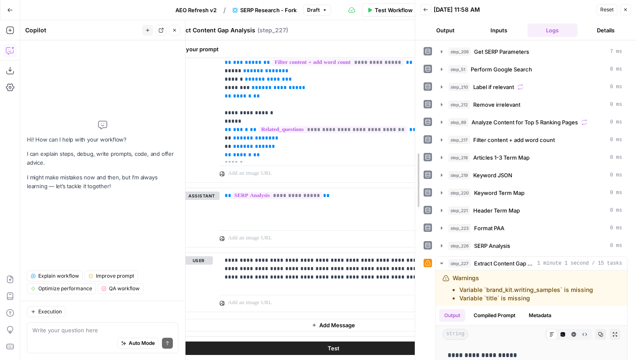
drag, startPoint x: 503, startPoint y: 236, endPoint x: 405, endPoint y: 224, distance: 98.7
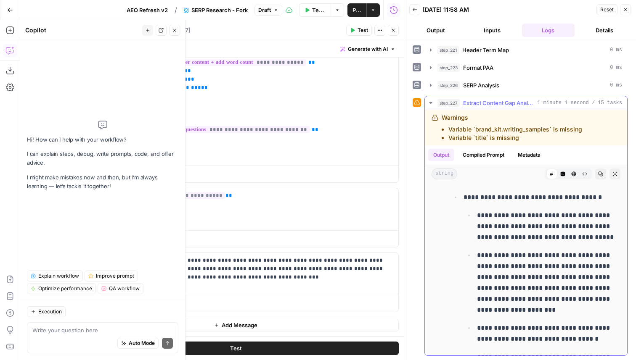
scroll to position [0, 0]
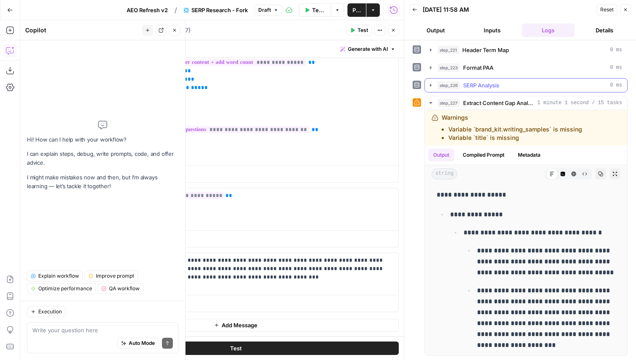
click at [496, 82] on span "SERP Analysis" at bounding box center [481, 85] width 36 height 8
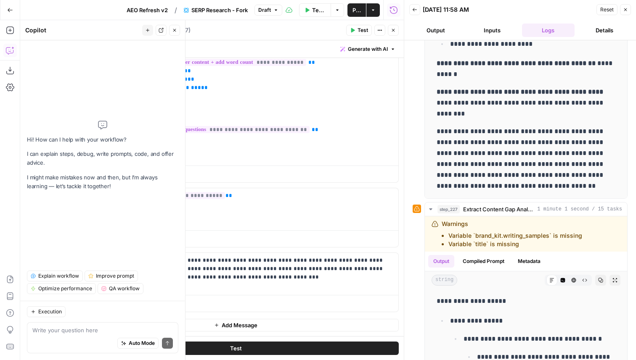
scroll to position [371, 0]
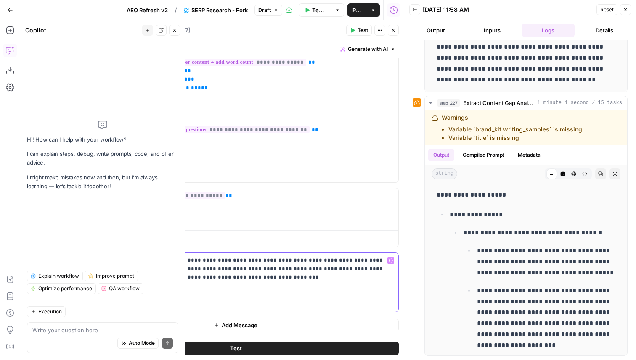
click at [297, 269] on p "**********" at bounding box center [260, 268] width 266 height 25
click at [564, 179] on div "string Markdown Code Editor HTML Viewer Raw Output Copy Expand Output" at bounding box center [526, 174] width 202 height 18
click at [563, 173] on icon "button" at bounding box center [562, 174] width 5 height 5
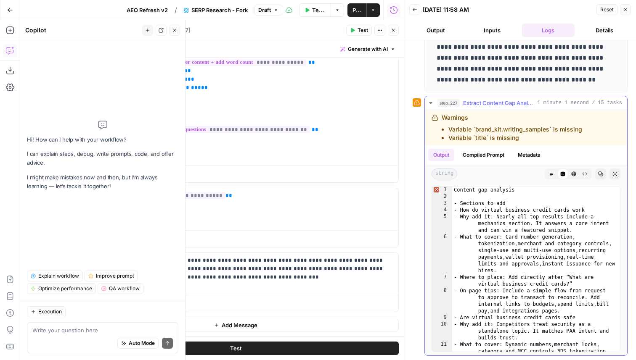
click at [553, 173] on icon "button" at bounding box center [551, 174] width 5 height 5
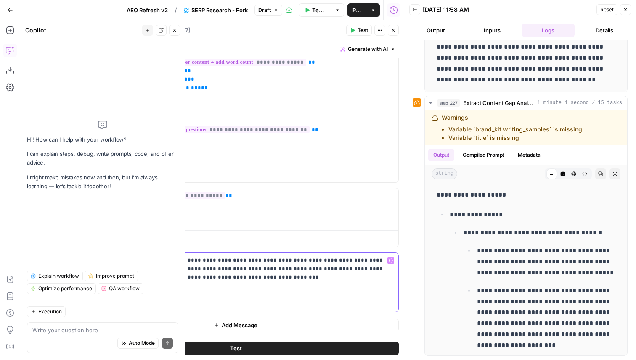
click at [298, 270] on p "**********" at bounding box center [260, 268] width 266 height 25
click at [301, 271] on p "**********" at bounding box center [260, 268] width 266 height 25
click at [269, 268] on p "**********" at bounding box center [260, 268] width 266 height 25
click at [322, 268] on p "**********" at bounding box center [260, 268] width 266 height 25
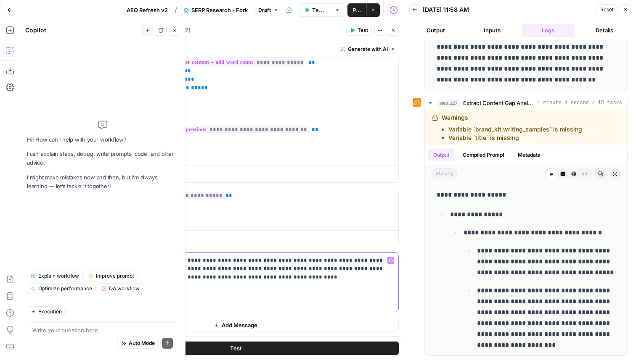
click at [319, 268] on p "**********" at bounding box center [260, 268] width 266 height 25
click at [280, 351] on button "Test" at bounding box center [236, 348] width 326 height 13
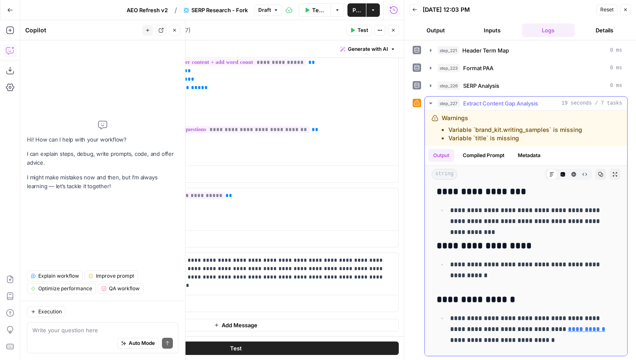
scroll to position [0, 0]
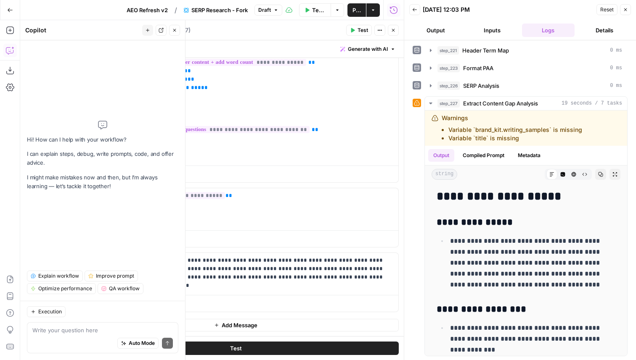
click at [390, 32] on button "Close" at bounding box center [393, 30] width 11 height 11
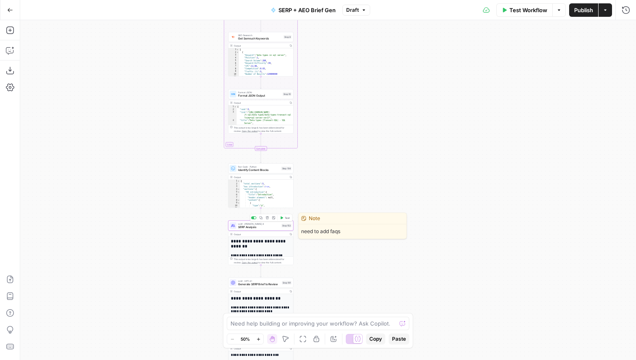
click at [253, 226] on span "SERP Analysis" at bounding box center [259, 227] width 42 height 4
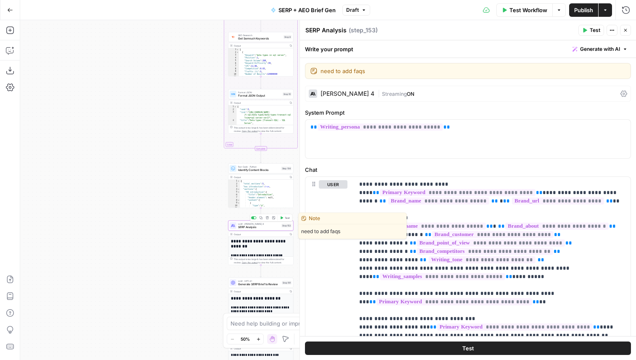
click at [261, 217] on icon "button" at bounding box center [260, 217] width 3 height 3
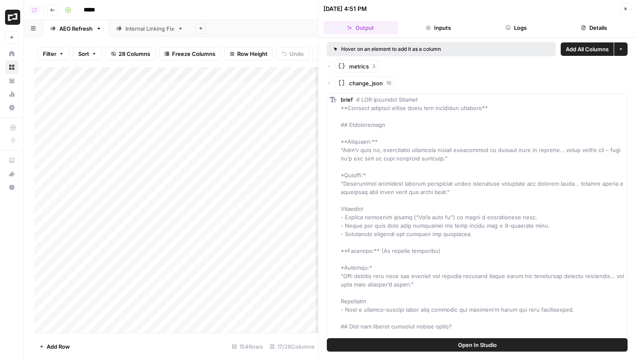
scroll to position [0, 275]
click at [431, 31] on button "Inputs" at bounding box center [438, 27] width 74 height 13
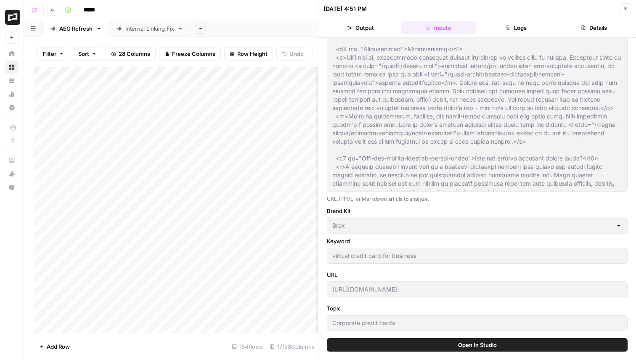
scroll to position [0, 354]
click at [626, 10] on icon "button" at bounding box center [625, 8] width 5 height 5
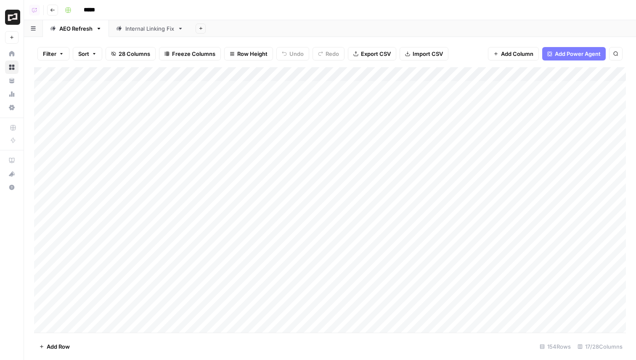
click at [441, 87] on div "Add Column" at bounding box center [329, 200] width 591 height 266
click at [504, 134] on div "Add Column" at bounding box center [329, 200] width 591 height 266
click at [150, 29] on div "Internal Linking Fix" at bounding box center [149, 28] width 49 height 8
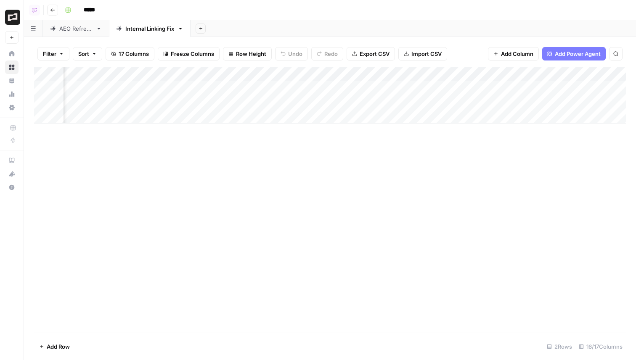
scroll to position [0, 696]
click at [61, 32] on link "AEO Refresh" at bounding box center [76, 28] width 66 height 17
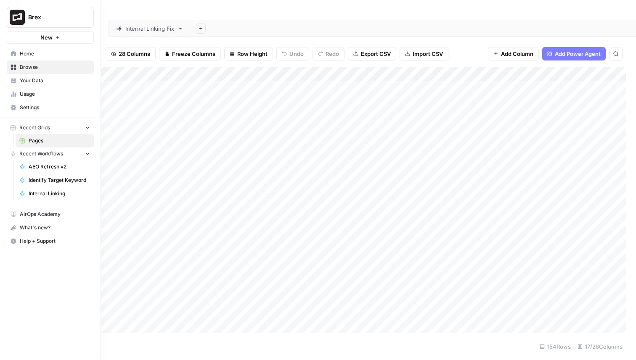
click at [14, 57] on link "Home" at bounding box center [50, 53] width 87 height 13
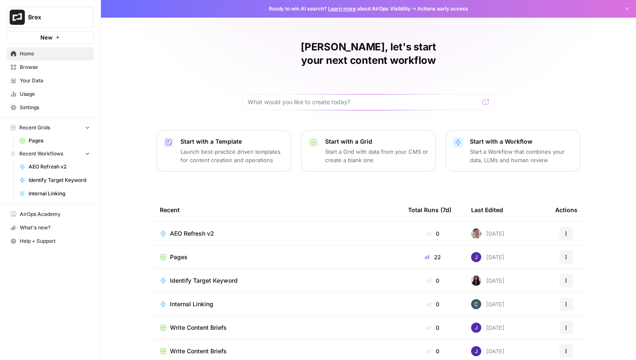
scroll to position [26, 0]
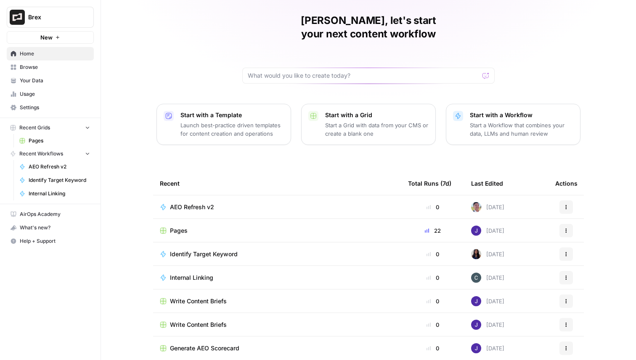
click at [45, 72] on link "Browse" at bounding box center [50, 67] width 87 height 13
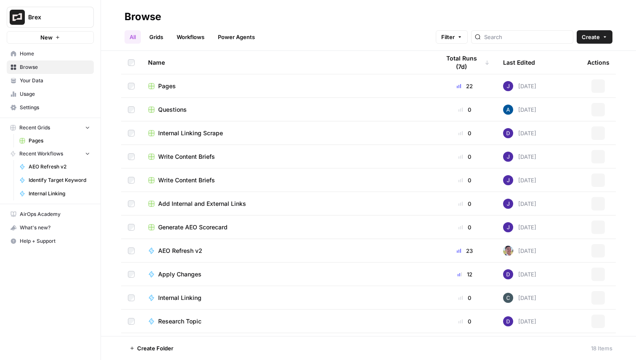
click at [153, 39] on link "Grids" at bounding box center [156, 36] width 24 height 13
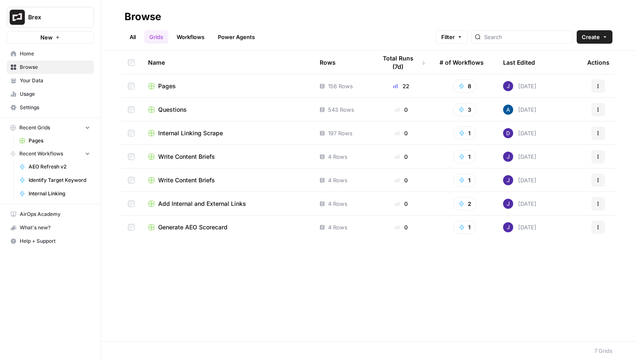
click at [222, 134] on span "Internal Linking Scrape" at bounding box center [190, 133] width 65 height 8
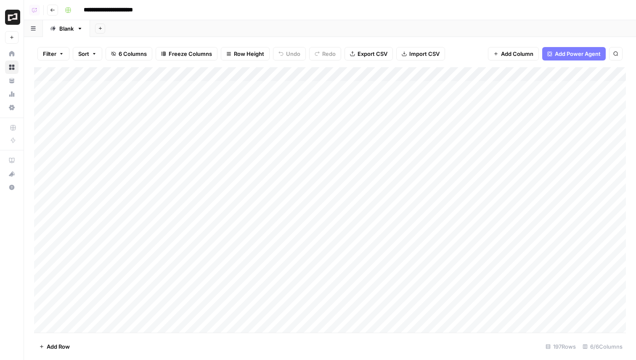
click at [546, 77] on div "Add Column" at bounding box center [329, 200] width 591 height 266
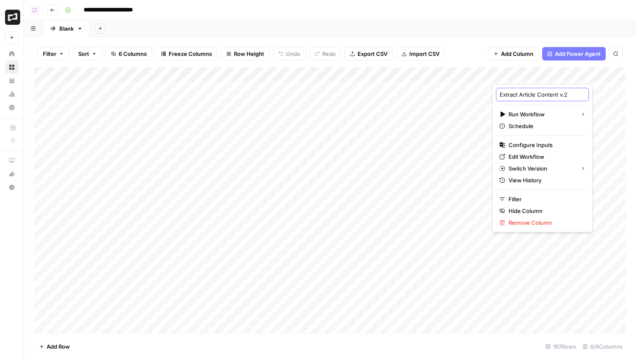
scroll to position [0, 5]
drag, startPoint x: 533, startPoint y: 94, endPoint x: 586, endPoint y: 93, distance: 52.6
click at [587, 94] on body "**********" at bounding box center [318, 180] width 636 height 360
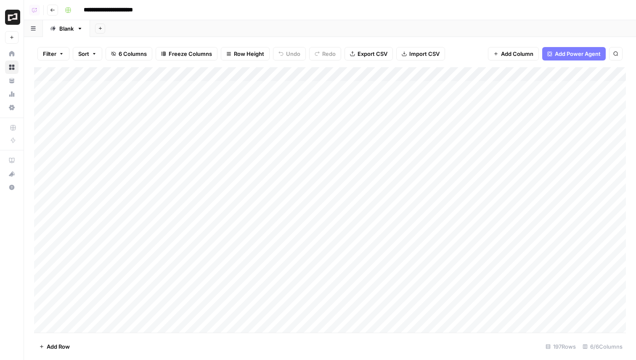
scroll to position [0, 65]
click at [529, 182] on div "Add Column" at bounding box center [329, 200] width 591 height 266
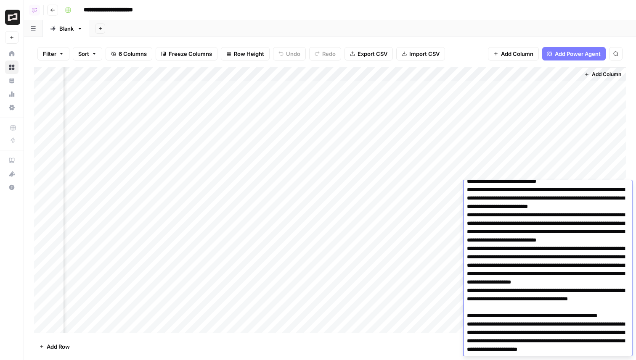
scroll to position [1291, 0]
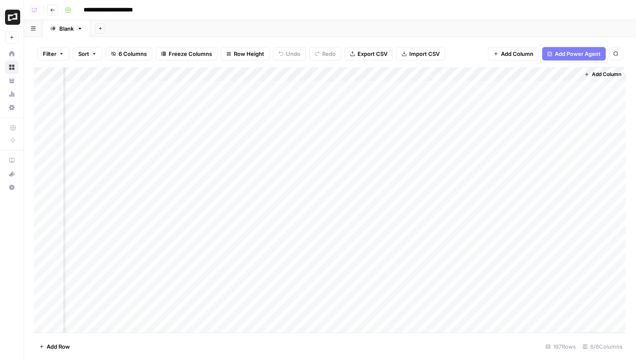
click at [238, 166] on div "Add Column" at bounding box center [329, 200] width 591 height 266
click at [546, 159] on div "Add Column" at bounding box center [329, 200] width 591 height 266
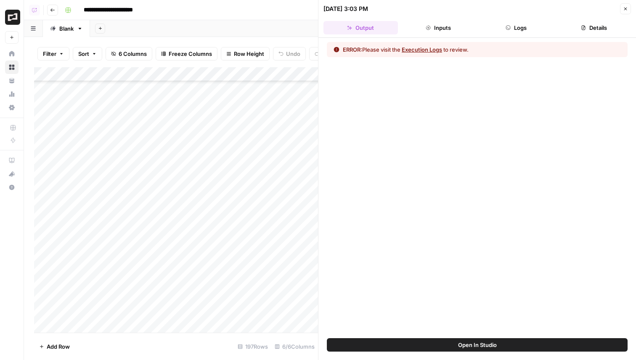
click at [500, 19] on header "07/15/25 at 3:03 PM Close Output Inputs Logs Details" at bounding box center [476, 19] width 317 height 38
click at [502, 27] on button "Logs" at bounding box center [516, 27] width 74 height 13
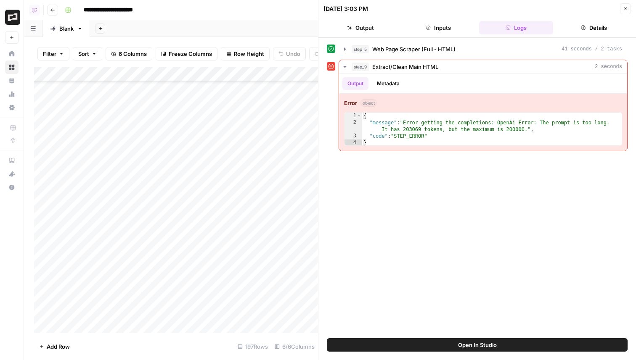
click at [618, 7] on div "07/15/25 at 3:03 PM Close" at bounding box center [476, 8] width 307 height 11
click at [623, 8] on icon "button" at bounding box center [625, 8] width 5 height 5
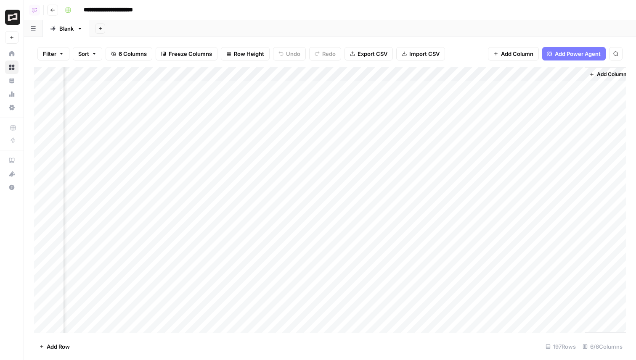
scroll to position [0, 65]
click at [483, 75] on div "Add Column" at bounding box center [329, 200] width 591 height 266
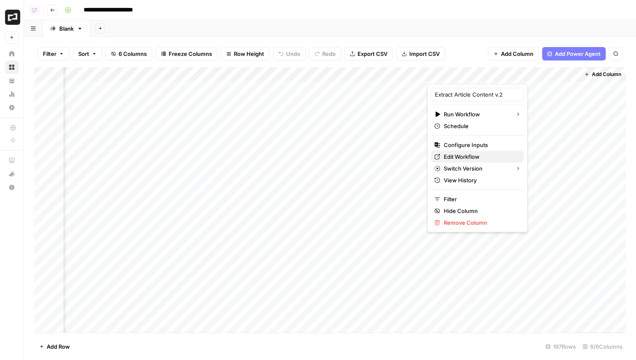
click at [460, 155] on span "Edit Workflow" at bounding box center [480, 157] width 74 height 8
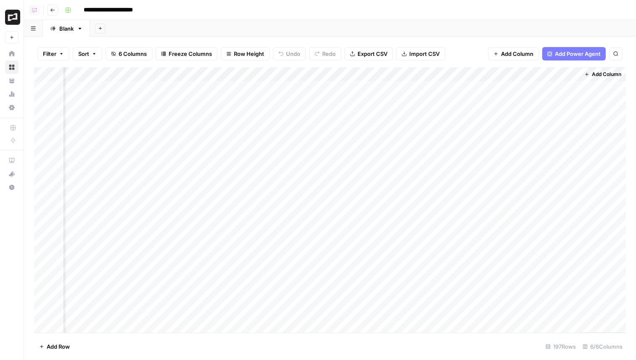
scroll to position [0, 0]
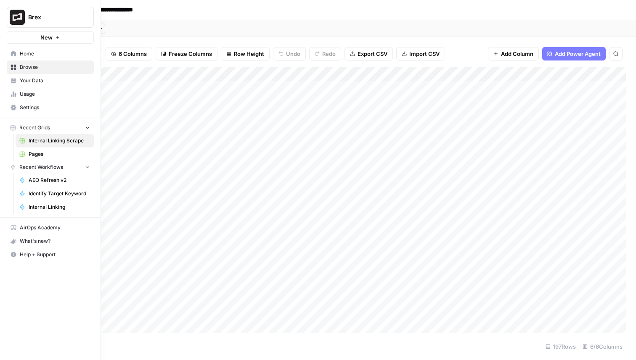
click at [44, 84] on span "Your Data" at bounding box center [55, 81] width 70 height 8
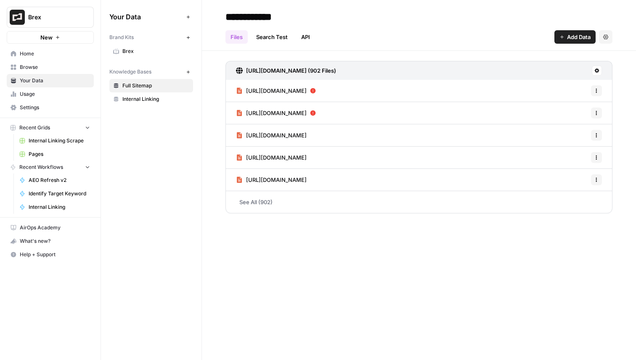
click at [142, 98] on span "Internal Linking" at bounding box center [155, 99] width 67 height 8
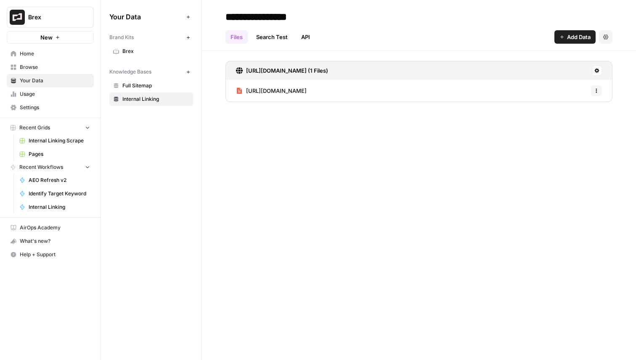
click at [282, 38] on link "Search Test" at bounding box center [272, 36] width 42 height 13
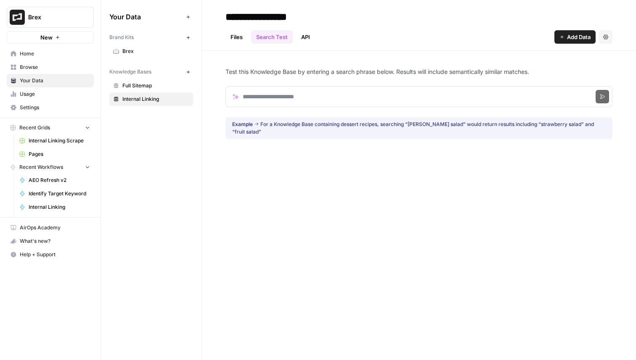
click at [306, 37] on link "API" at bounding box center [305, 36] width 19 height 13
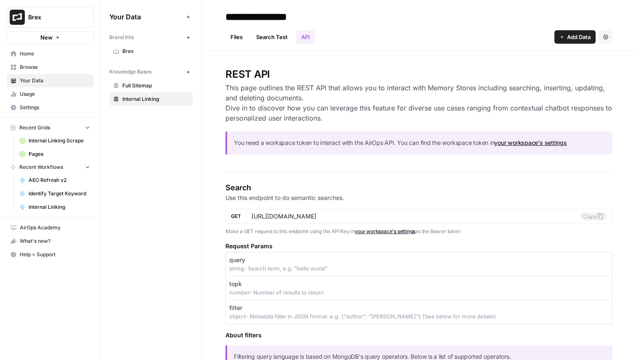
click at [244, 33] on link "Files" at bounding box center [236, 36] width 22 height 13
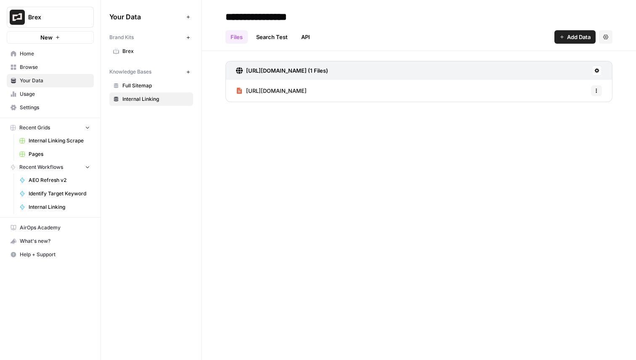
click at [261, 37] on link "Search Test" at bounding box center [272, 36] width 42 height 13
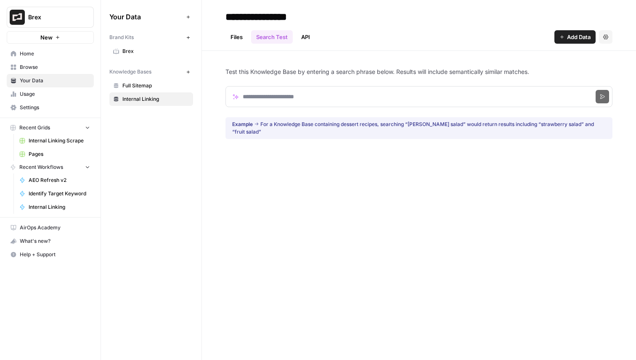
click at [224, 40] on header "**********" at bounding box center [419, 25] width 434 height 51
click at [241, 40] on link "Files" at bounding box center [236, 36] width 22 height 13
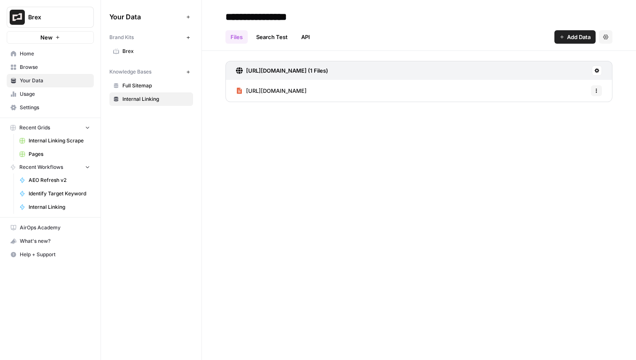
click at [272, 36] on link "Search Test" at bounding box center [272, 36] width 42 height 13
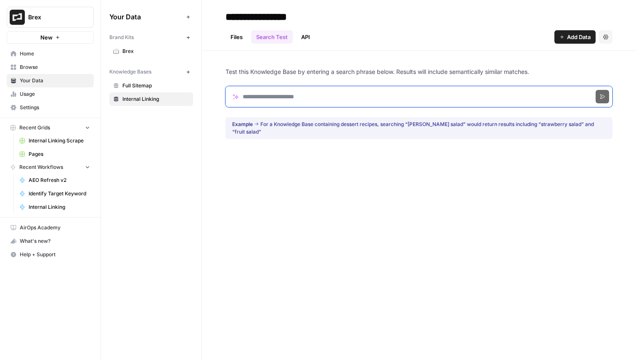
click at [235, 98] on input "Search phrase" at bounding box center [418, 96] width 387 height 21
type input "****"
click button "Search" at bounding box center [601, 96] width 13 height 13
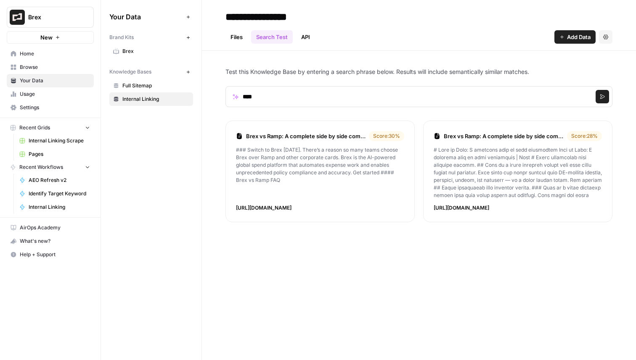
click at [239, 35] on link "Files" at bounding box center [236, 36] width 22 height 13
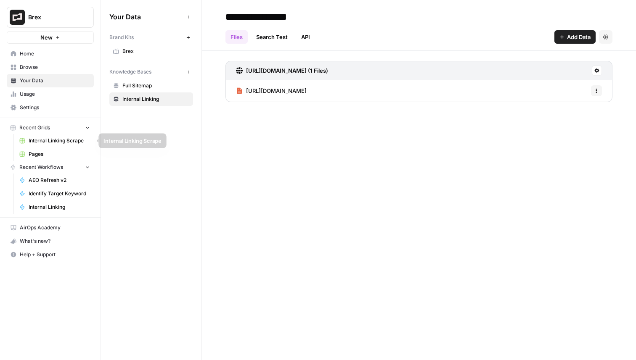
click at [57, 136] on link "Internal Linking Scrape" at bounding box center [55, 140] width 78 height 13
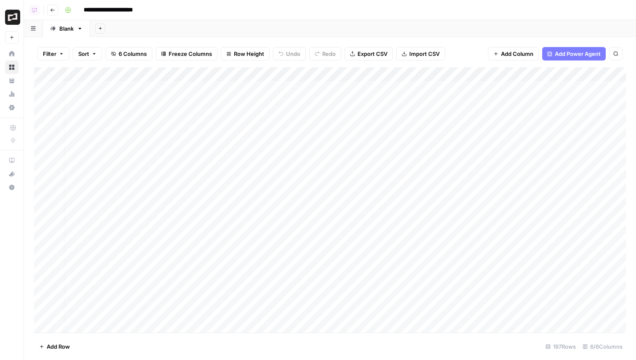
scroll to position [0, 65]
click at [604, 73] on span "Add Column" at bounding box center [605, 75] width 29 height 8
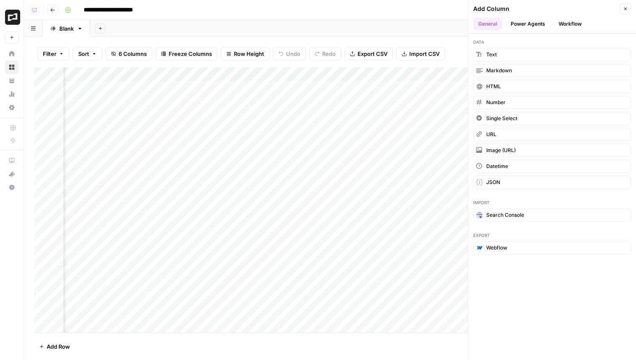
click at [540, 26] on button "Power Agents" at bounding box center [527, 24] width 45 height 13
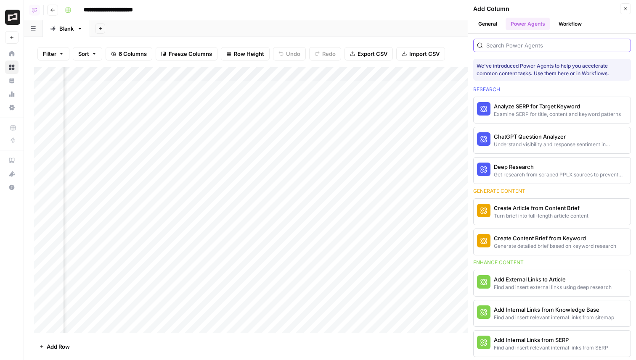
click at [521, 45] on input "search" at bounding box center [556, 45] width 141 height 8
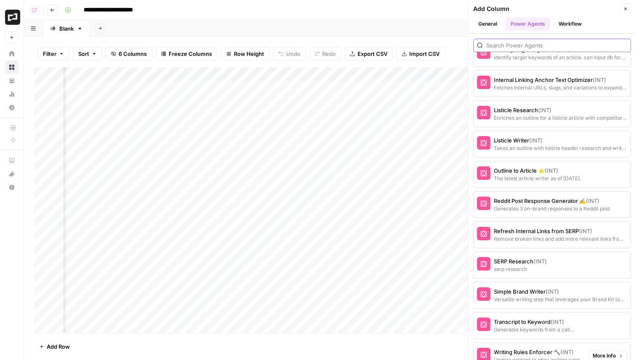
scroll to position [983, 0]
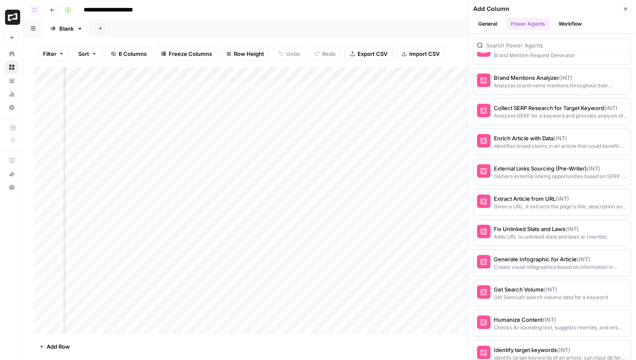
click at [622, 11] on button "Close" at bounding box center [625, 8] width 11 height 11
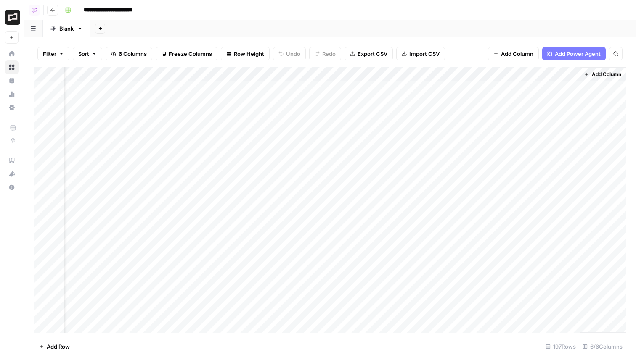
scroll to position [0, 0]
click at [57, 8] on button "Go back" at bounding box center [52, 10] width 11 height 11
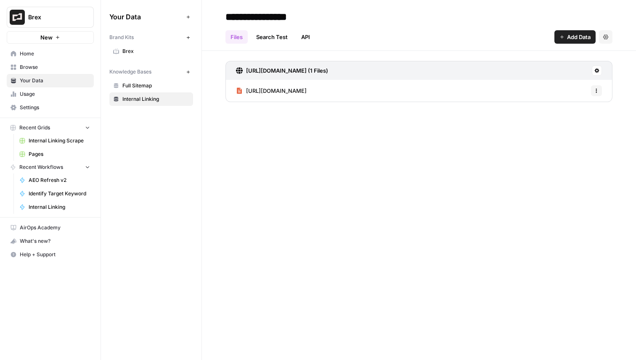
click at [57, 139] on span "Internal Linking Scrape" at bounding box center [59, 141] width 61 height 8
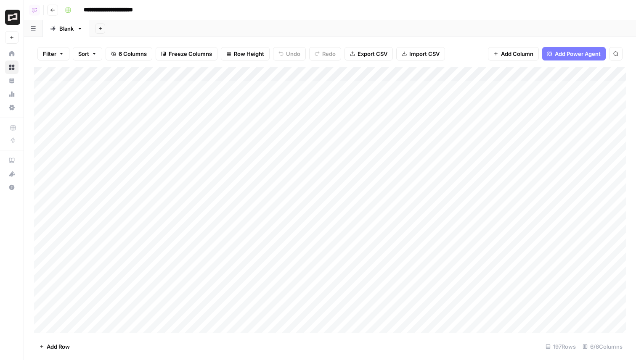
click at [61, 5] on header "**********" at bounding box center [330, 10] width 612 height 20
click at [55, 6] on button "Go back" at bounding box center [52, 10] width 11 height 11
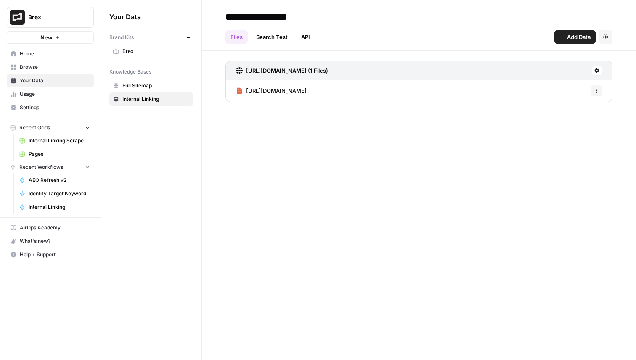
click at [29, 55] on span "Home" at bounding box center [55, 54] width 70 height 8
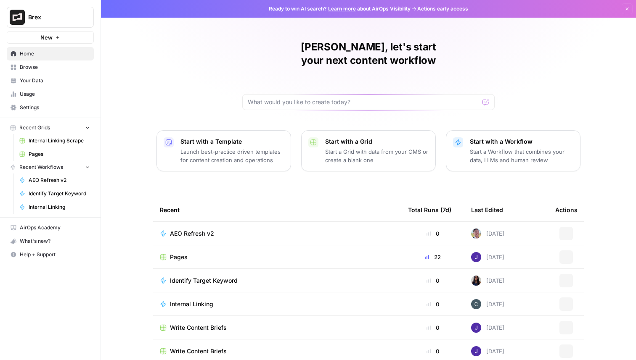
scroll to position [26, 0]
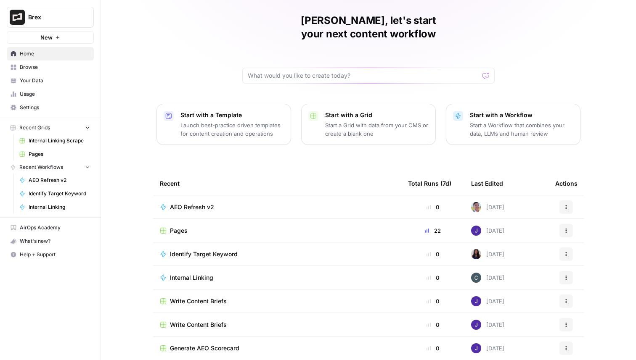
click at [42, 69] on span "Browse" at bounding box center [55, 67] width 70 height 8
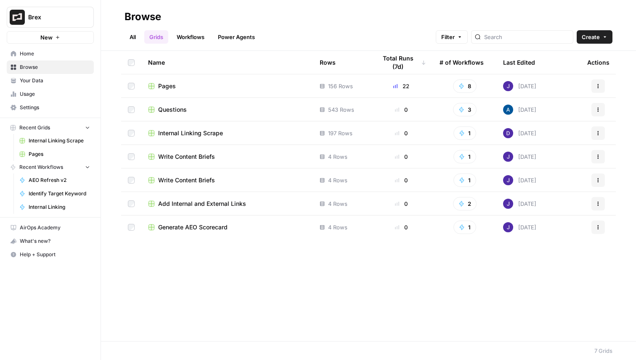
click at [196, 202] on span "Add Internal and External Links" at bounding box center [202, 204] width 88 height 8
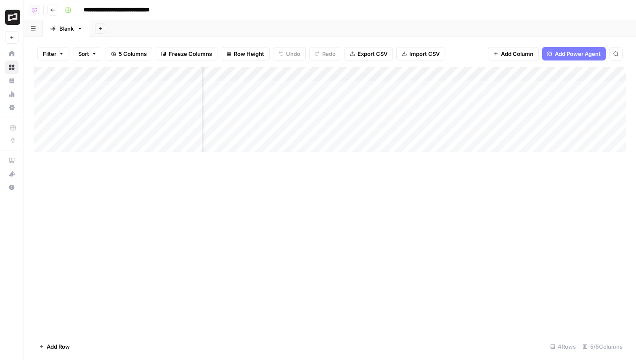
scroll to position [0, 41]
click at [52, 5] on button "Go back" at bounding box center [52, 10] width 11 height 11
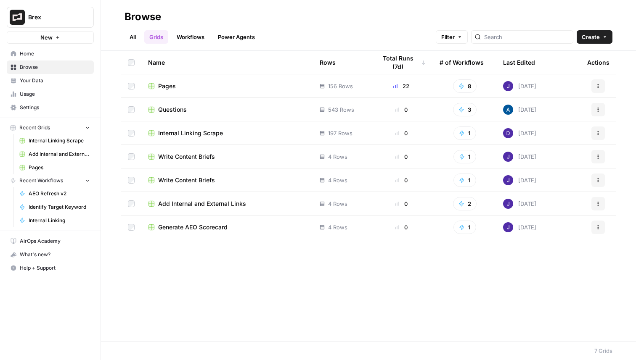
click at [171, 84] on span "Pages" at bounding box center [167, 86] width 18 height 8
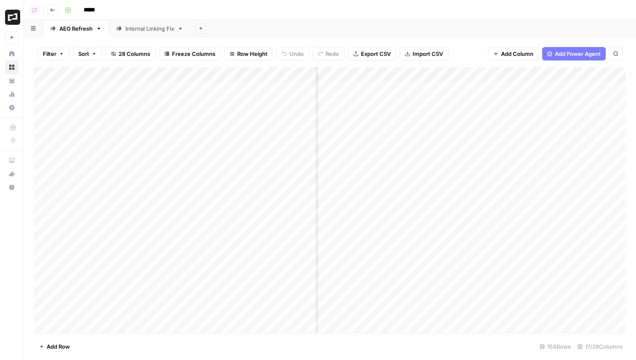
scroll to position [0, 581]
click at [494, 91] on div "Add Column" at bounding box center [329, 200] width 591 height 266
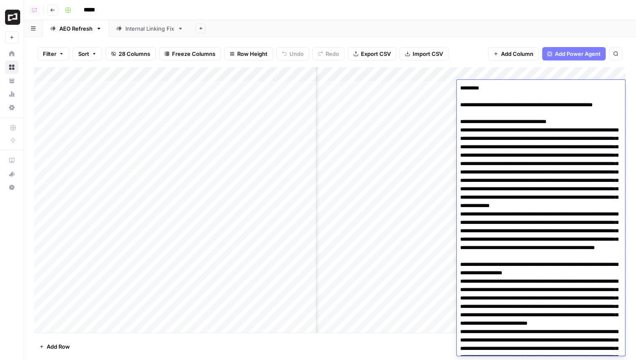
scroll to position [2765, 0]
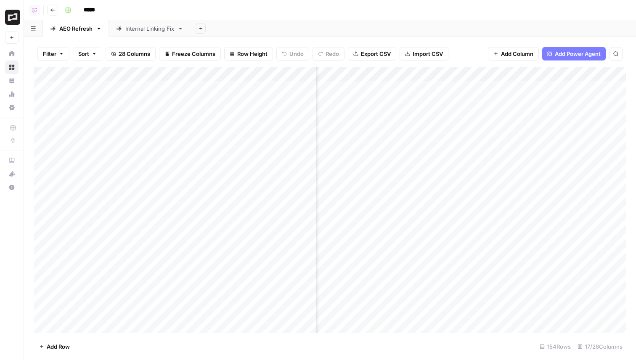
click at [493, 70] on div "Add Column" at bounding box center [329, 200] width 591 height 266
drag, startPoint x: 498, startPoint y: 93, endPoint x: 536, endPoint y: 94, distance: 37.8
click at [536, 94] on body "Brex New Home Browse Your Data Usage Settings Recent Grids Internal Linking Scr…" at bounding box center [318, 180] width 636 height 360
click at [498, 174] on div "Add Column" at bounding box center [329, 200] width 591 height 266
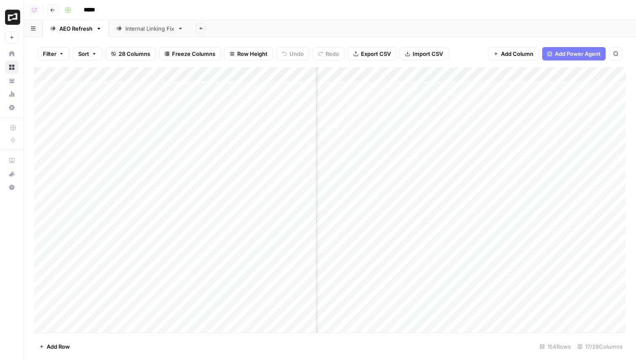
click at [483, 162] on div "Add Column" at bounding box center [329, 200] width 591 height 266
click at [523, 73] on div "Add Column" at bounding box center [329, 200] width 591 height 266
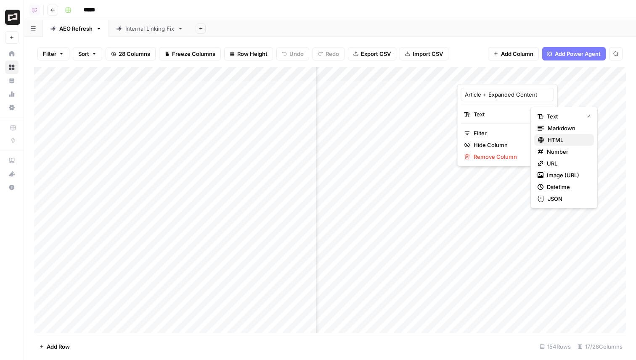
click at [545, 136] on div "HTML" at bounding box center [563, 140] width 53 height 8
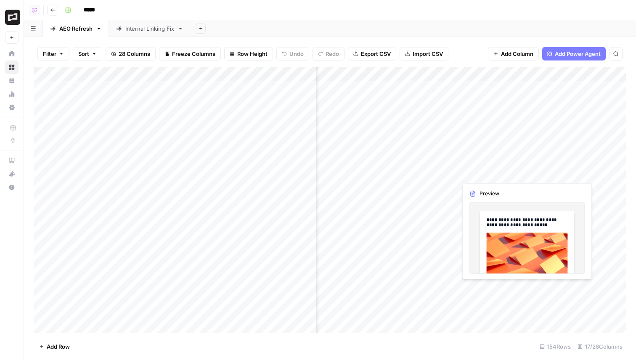
click at [488, 169] on div "Add Column" at bounding box center [329, 200] width 591 height 266
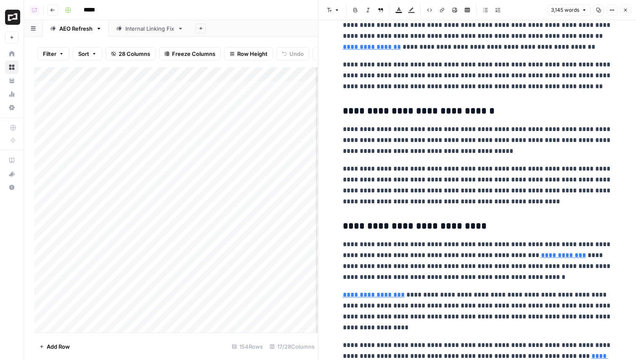
scroll to position [1941, 0]
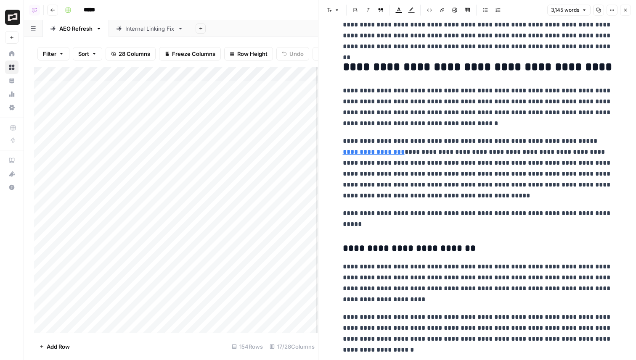
click at [627, 8] on icon "button" at bounding box center [625, 10] width 5 height 5
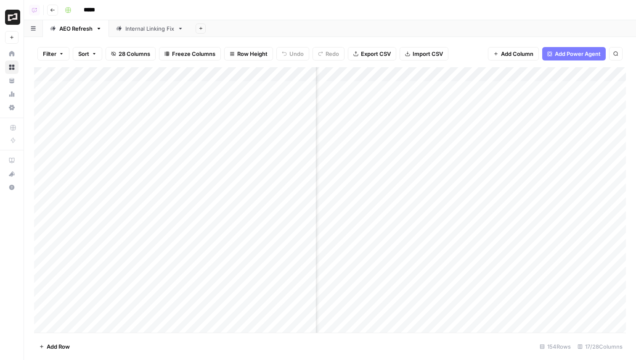
click at [525, 74] on div "Add Column" at bounding box center [329, 200] width 591 height 266
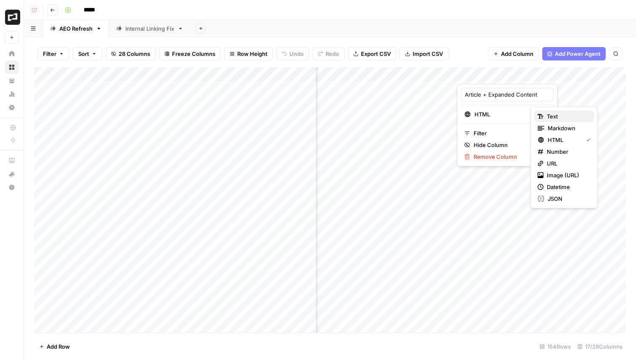
click at [550, 116] on span "Text" at bounding box center [566, 116] width 40 height 8
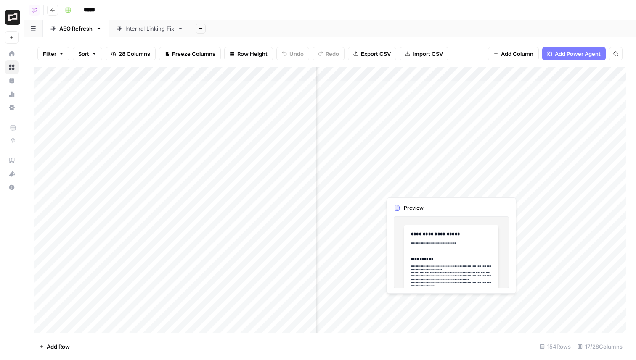
scroll to position [0, 518]
click at [147, 26] on div "Internal Linking Fix" at bounding box center [149, 28] width 49 height 8
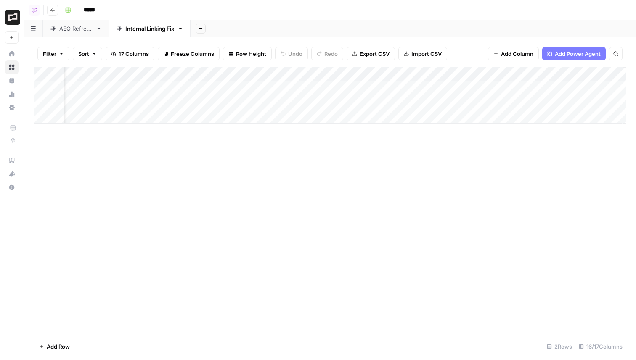
scroll to position [0, 696]
click at [535, 90] on div "Add Column" at bounding box center [329, 95] width 591 height 56
click at [442, 87] on div "Add Column" at bounding box center [329, 95] width 591 height 56
click at [368, 90] on div "Add Column" at bounding box center [329, 95] width 591 height 56
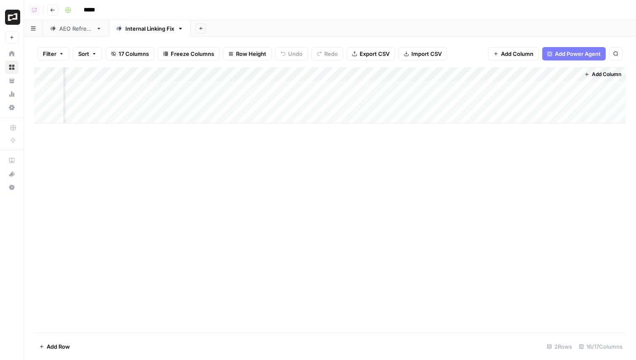
click at [368, 90] on div "Add Column" at bounding box center [329, 95] width 591 height 56
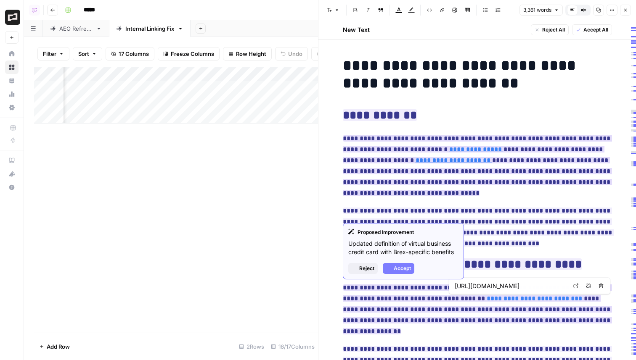
type input "/spend-trends/expense-management/expense-reimbursement"
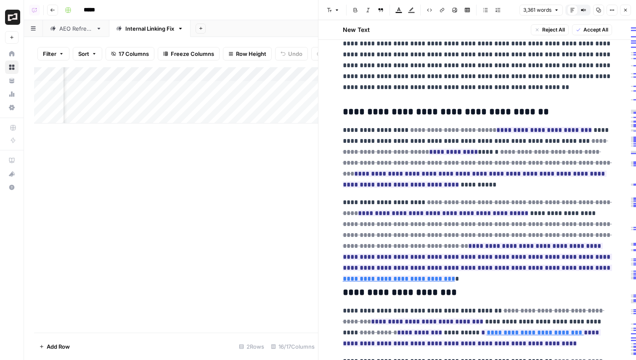
scroll to position [2547, 0]
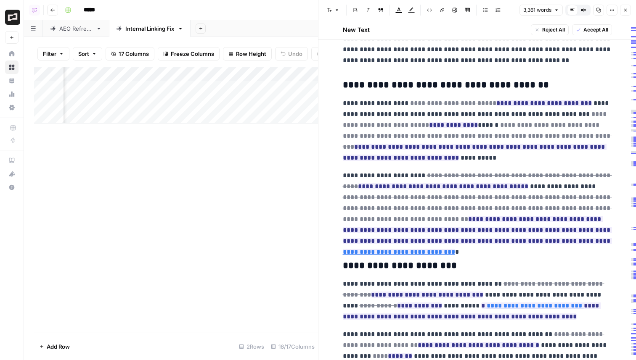
click at [624, 10] on icon "button" at bounding box center [625, 10] width 5 height 5
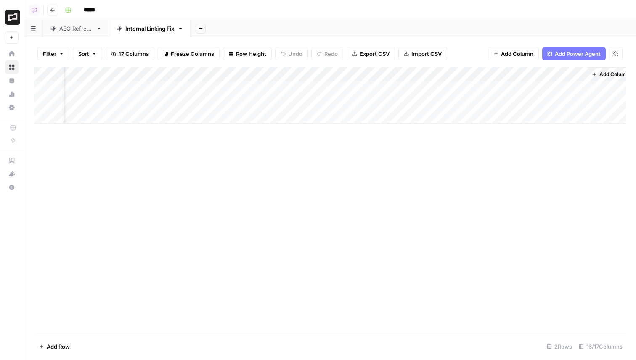
scroll to position [0, 686]
click at [83, 35] on link "AEO Refresh" at bounding box center [76, 28] width 66 height 17
click at [483, 132] on div "Add Column" at bounding box center [329, 200] width 591 height 266
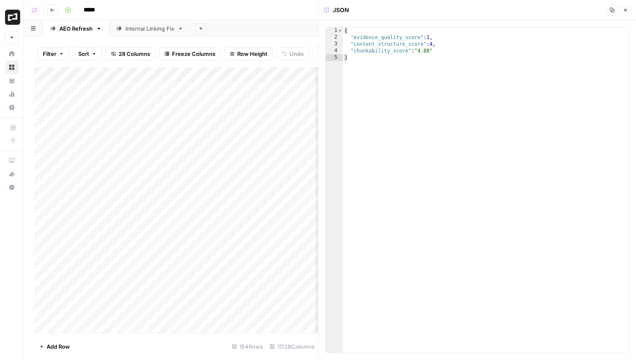
click at [626, 13] on button "Close" at bounding box center [625, 10] width 11 height 11
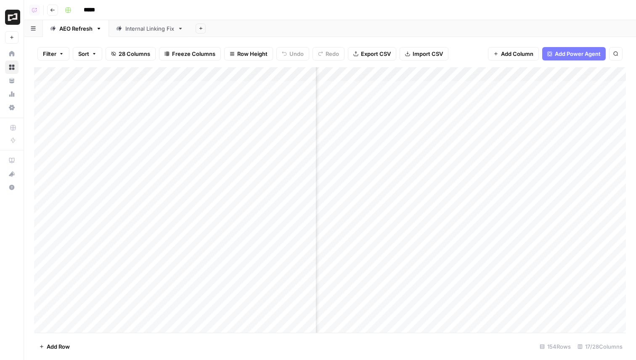
scroll to position [1, 530]
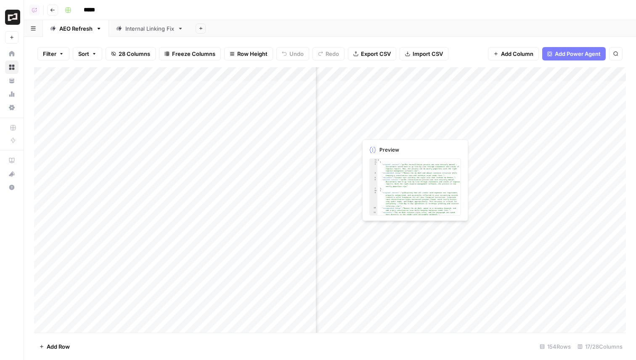
click at [382, 130] on div "Add Column" at bounding box center [329, 200] width 591 height 266
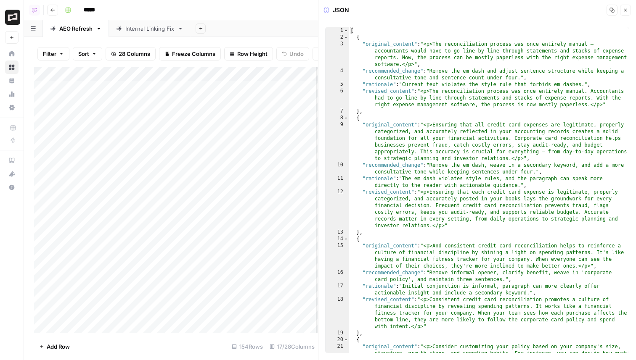
click at [626, 9] on icon "button" at bounding box center [625, 10] width 3 height 3
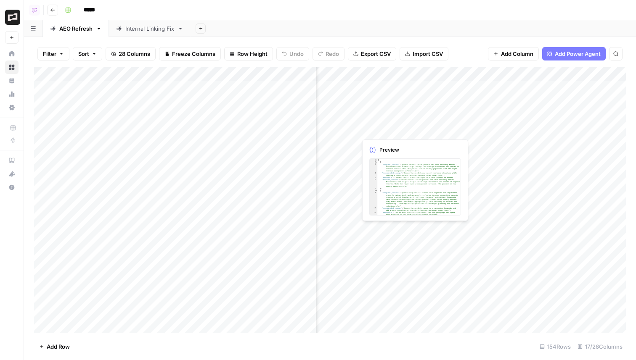
click at [378, 128] on div "Add Column" at bounding box center [329, 200] width 591 height 266
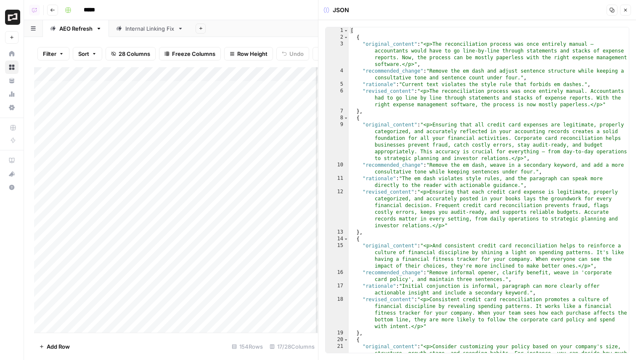
click at [627, 9] on icon "button" at bounding box center [625, 10] width 5 height 5
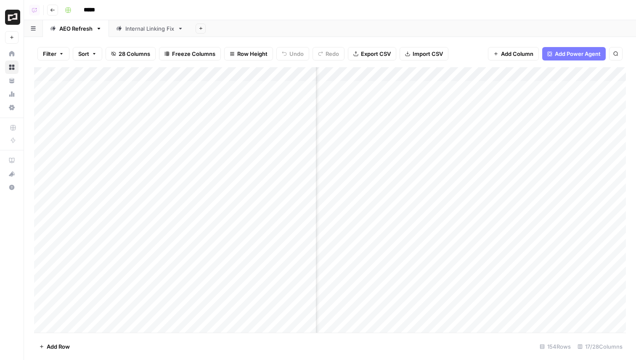
scroll to position [1, 569]
click at [414, 132] on div "Add Column" at bounding box center [329, 200] width 591 height 266
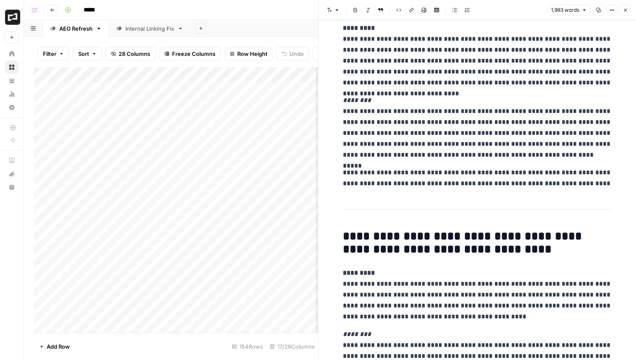
scroll to position [1, 0]
click at [628, 12] on button "Close" at bounding box center [625, 10] width 11 height 11
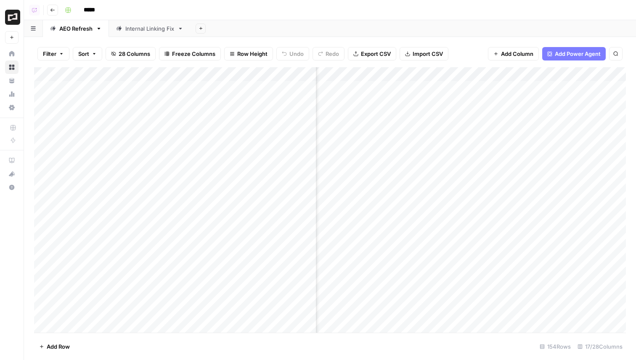
scroll to position [1, 674]
click at [496, 87] on div "Add Column" at bounding box center [329, 200] width 591 height 266
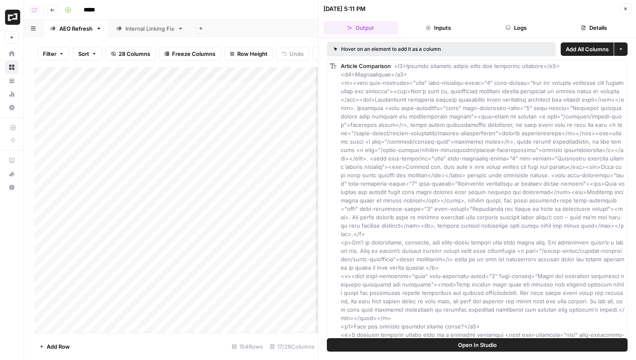
click at [511, 27] on button "Logs" at bounding box center [516, 27] width 74 height 13
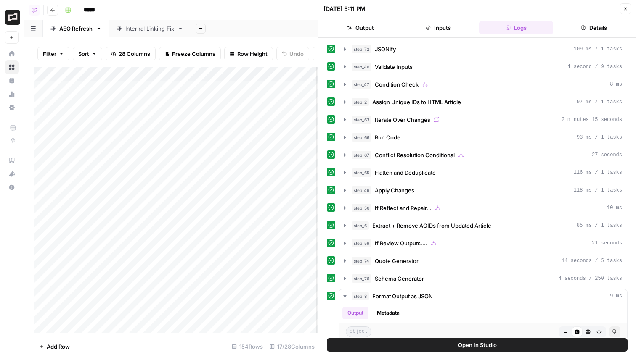
click at [625, 6] on icon "button" at bounding box center [625, 8] width 5 height 5
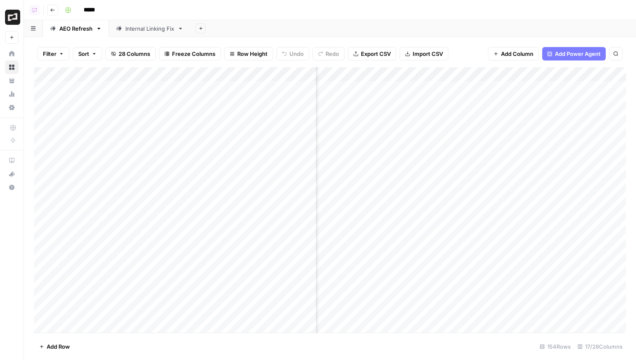
click at [388, 90] on div "Add Column" at bounding box center [329, 200] width 591 height 266
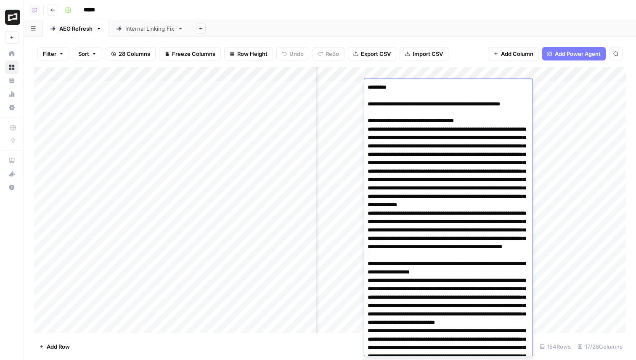
scroll to position [2764, 0]
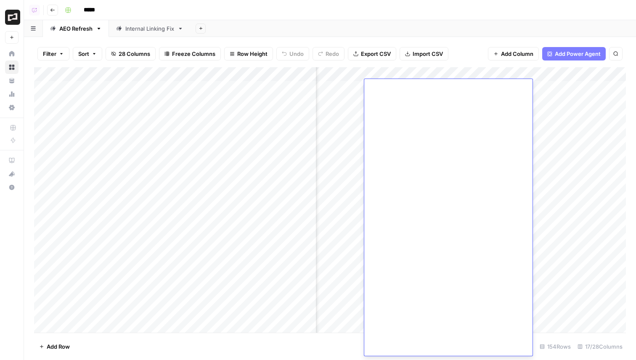
click at [434, 74] on div "Add Column" at bounding box center [329, 200] width 591 height 266
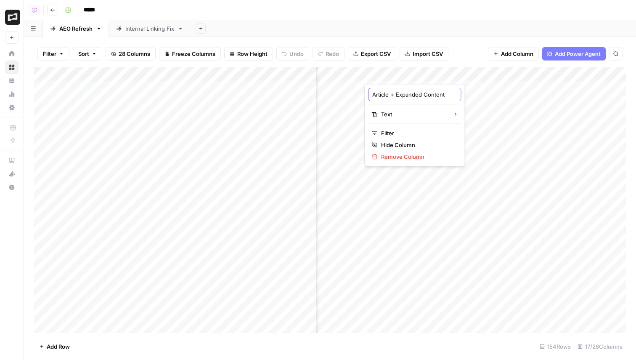
click at [414, 93] on input "Article + Expanded Content" at bounding box center [414, 94] width 85 height 8
drag, startPoint x: 389, startPoint y: 97, endPoint x: 443, endPoint y: 97, distance: 54.2
click at [443, 97] on body "Brex New Home Browse Your Data Usage Settings Recent Grids Internal Linking Scr…" at bounding box center [318, 180] width 636 height 360
click at [465, 49] on div "Filter Sort 28 Columns Freeze Columns Row Height Undo Redo Export CSV Import CS…" at bounding box center [329, 53] width 591 height 27
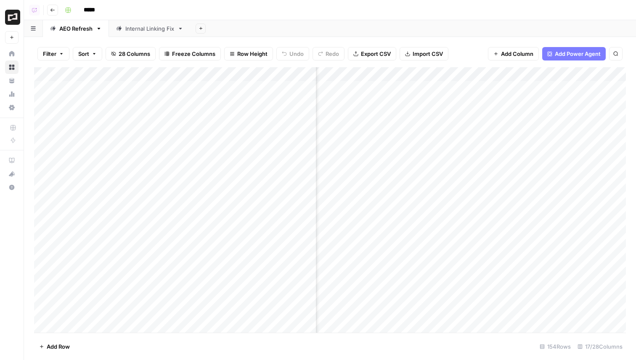
scroll to position [1, 816]
click at [504, 85] on div "Add Column" at bounding box center [329, 200] width 591 height 266
click at [523, 85] on div "Add Column" at bounding box center [329, 200] width 591 height 266
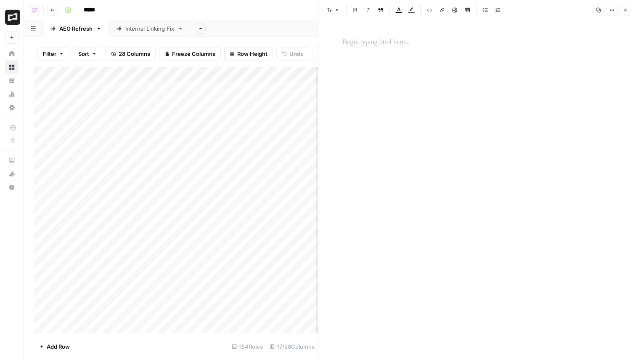
click at [607, 9] on button "Options" at bounding box center [611, 10] width 11 height 11
click at [625, 8] on icon "button" at bounding box center [625, 10] width 5 height 5
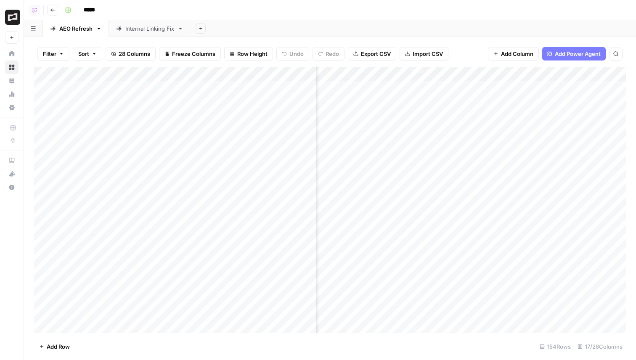
scroll to position [0, 816]
click at [355, 89] on div "Add Column" at bounding box center [329, 200] width 591 height 266
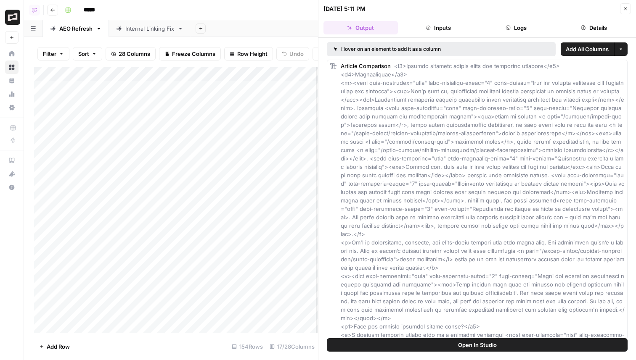
click at [526, 24] on button "Logs" at bounding box center [516, 27] width 74 height 13
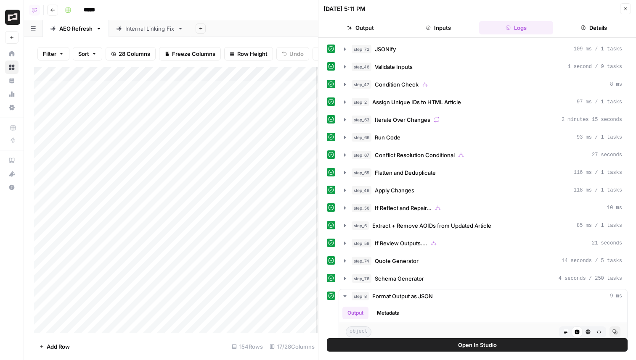
click at [364, 29] on button "Output" at bounding box center [360, 27] width 74 height 13
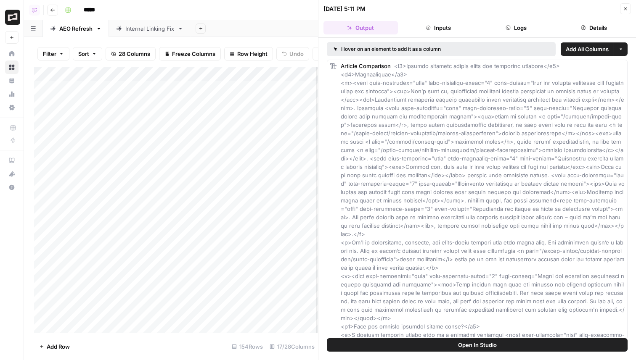
click at [625, 10] on icon "button" at bounding box center [625, 8] width 5 height 5
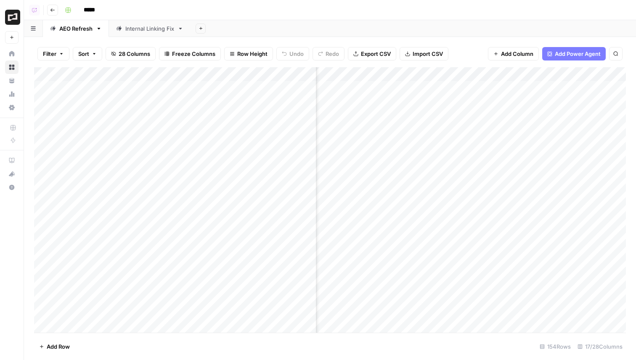
scroll to position [0, 768]
click at [401, 88] on div "Add Column" at bounding box center [329, 200] width 591 height 266
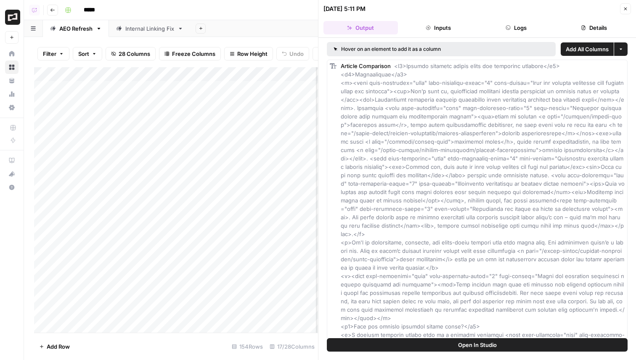
click at [531, 28] on button "Logs" at bounding box center [516, 27] width 74 height 13
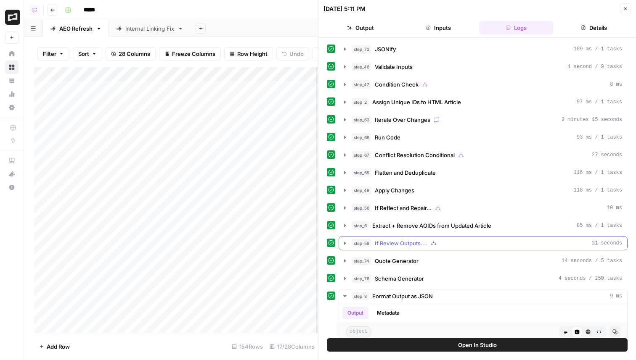
click at [411, 245] on span "If Review Outputs...." at bounding box center [401, 243] width 53 height 8
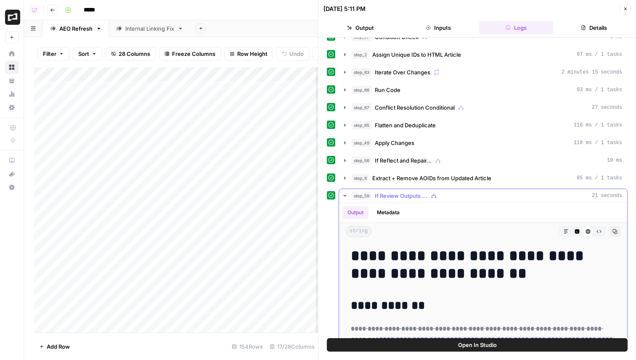
scroll to position [47, 0]
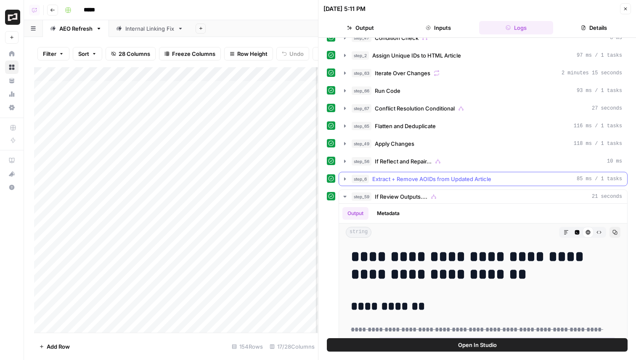
click at [404, 182] on span "Extract + Remove AOIDs from Updated Article" at bounding box center [431, 179] width 119 height 8
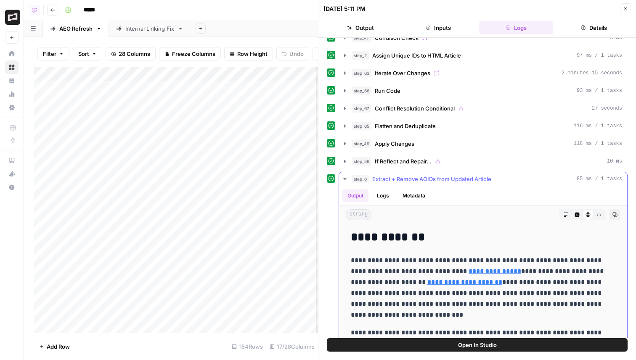
scroll to position [75, 0]
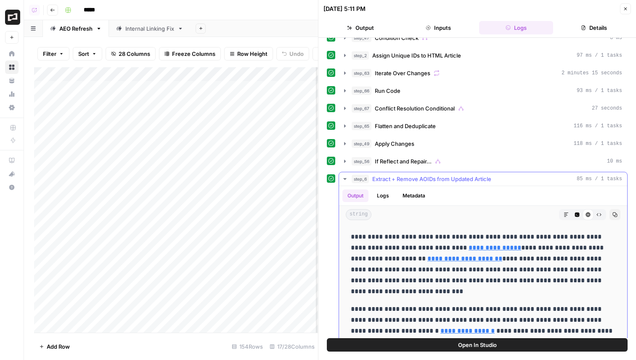
click at [574, 213] on icon "button" at bounding box center [576, 214] width 5 height 5
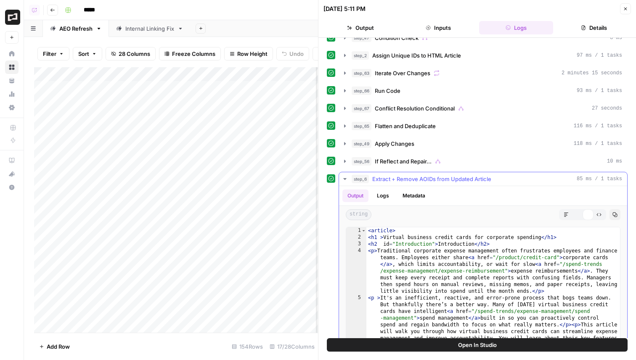
scroll to position [0, 0]
click at [446, 309] on div "< article > < h1 > Virtual business credit cards for corporate spending </ h1 >…" at bounding box center [492, 330] width 253 height 206
type textarea "**********"
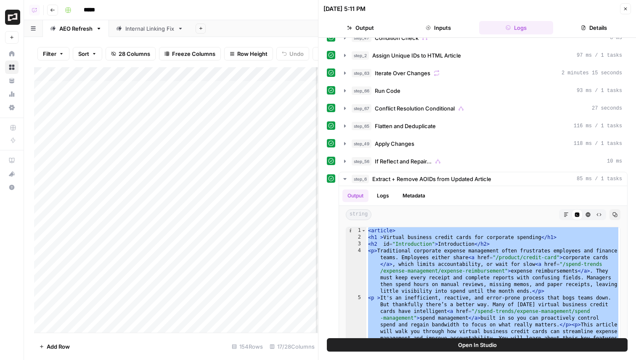
click at [625, 7] on icon "button" at bounding box center [625, 8] width 5 height 5
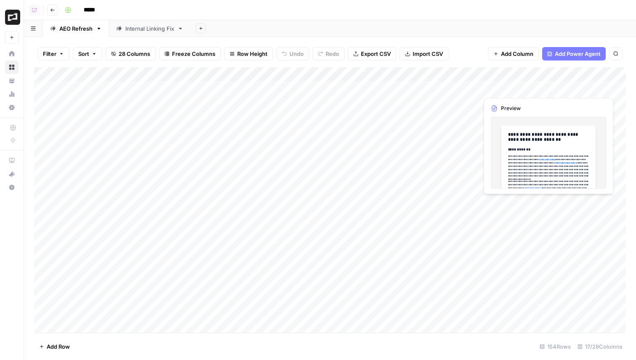
click at [548, 85] on div "Add Column" at bounding box center [329, 200] width 591 height 266
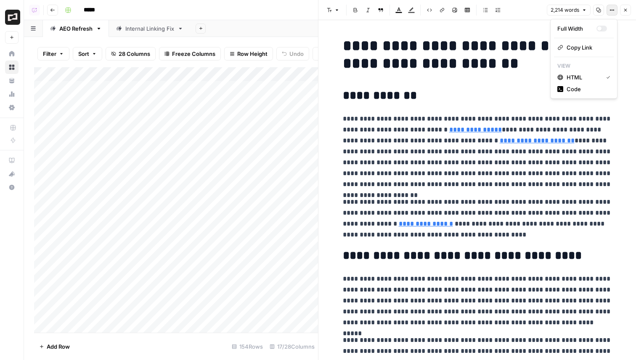
click at [615, 11] on button "Options" at bounding box center [611, 10] width 11 height 11
click at [571, 86] on span "Code" at bounding box center [586, 89] width 40 height 8
